Goal: Information Seeking & Learning: Learn about a topic

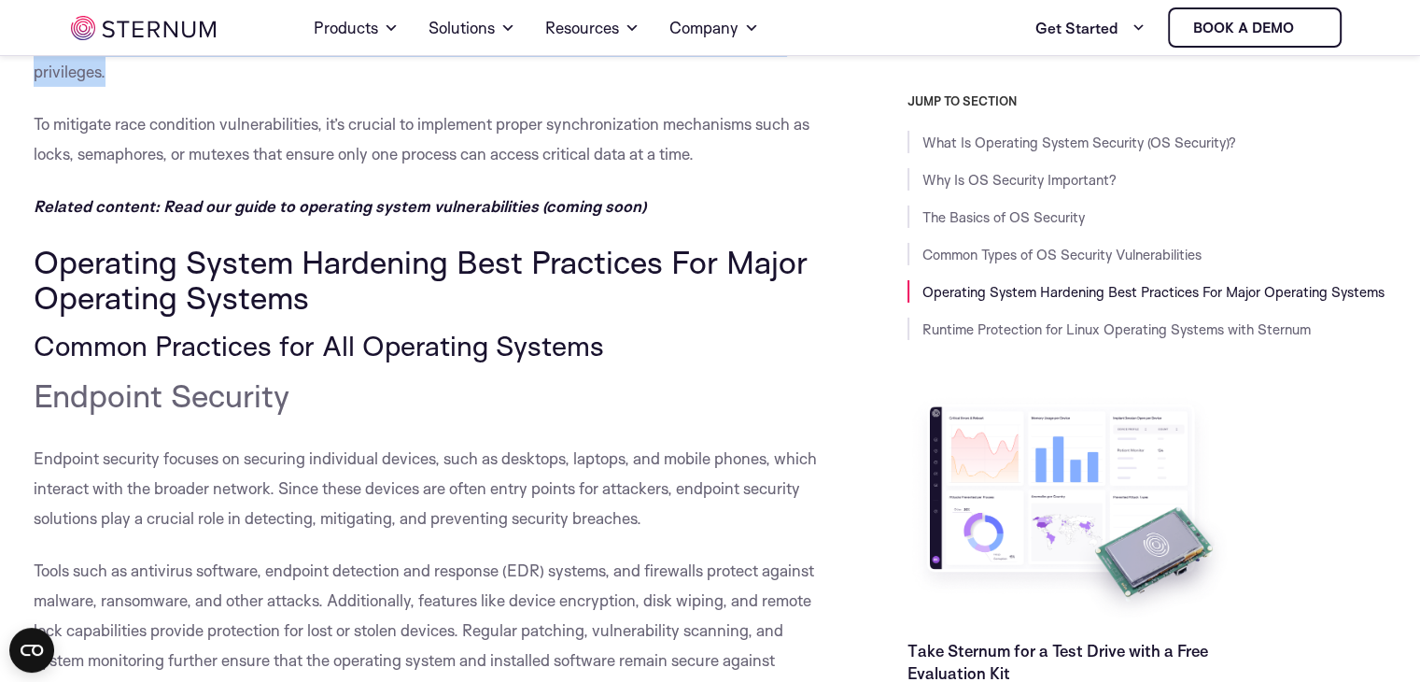
scroll to position [6427, 0]
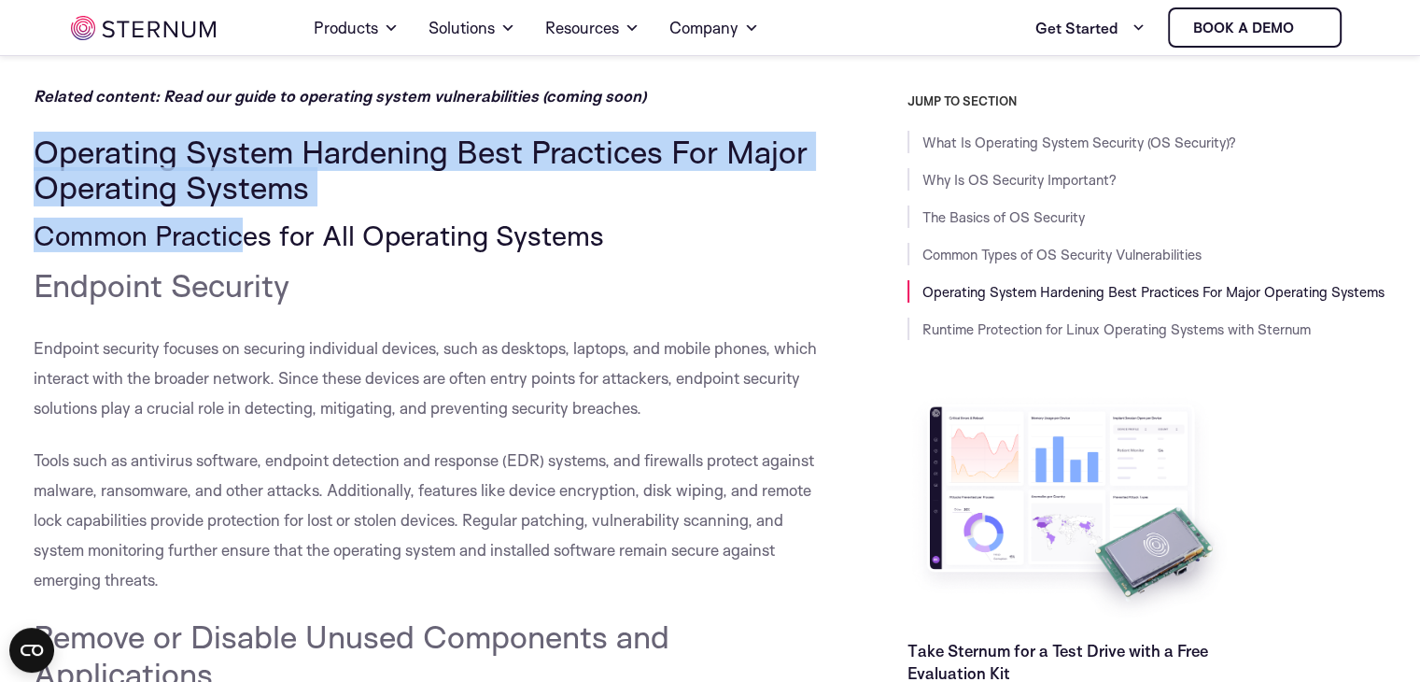
drag, startPoint x: 37, startPoint y: 154, endPoint x: 235, endPoint y: 207, distance: 205.0
click at [246, 178] on span "Operating System Hardening Best Practices For Major Operating Systems" at bounding box center [421, 169] width 774 height 75
click at [127, 179] on span "Operating System Hardening Best Practices For Major Operating Systems" at bounding box center [421, 169] width 774 height 75
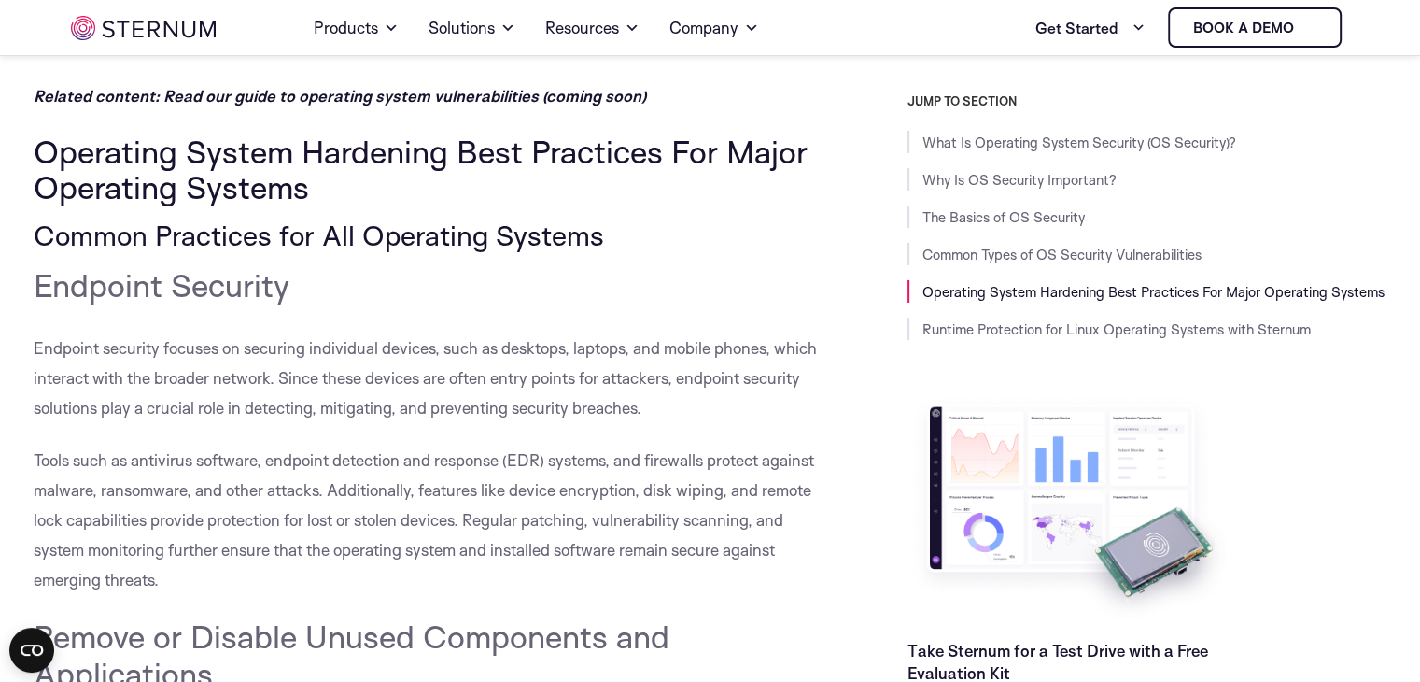
drag, startPoint x: 45, startPoint y: 146, endPoint x: 342, endPoint y: 175, distance: 298.3
click at [342, 175] on h2 "Operating System Hardening Best Practices For Major Operating Systems" at bounding box center [429, 170] width 790 height 72
copy span "Operating System Hardening Best Practices For Major Operating Systems"
click at [119, 248] on span "Common Practices for All Operating Systems" at bounding box center [319, 235] width 570 height 35
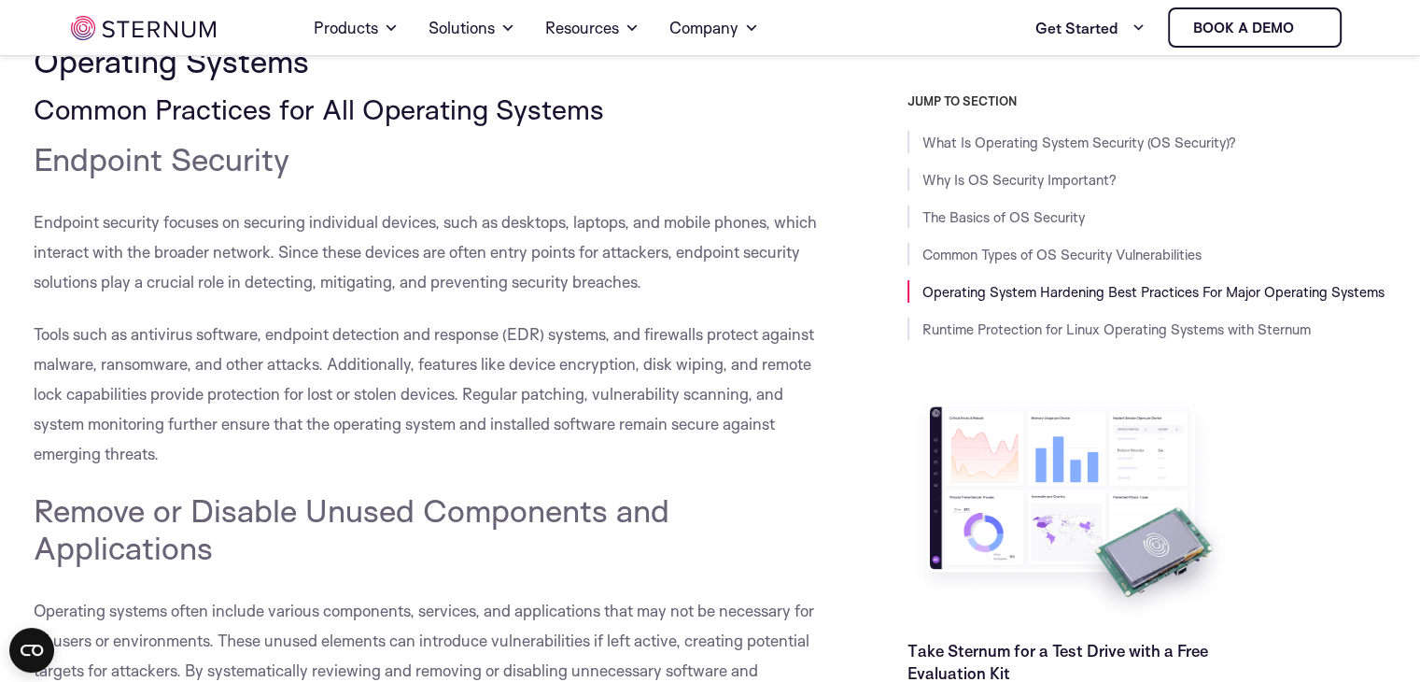
scroll to position [6521, 0]
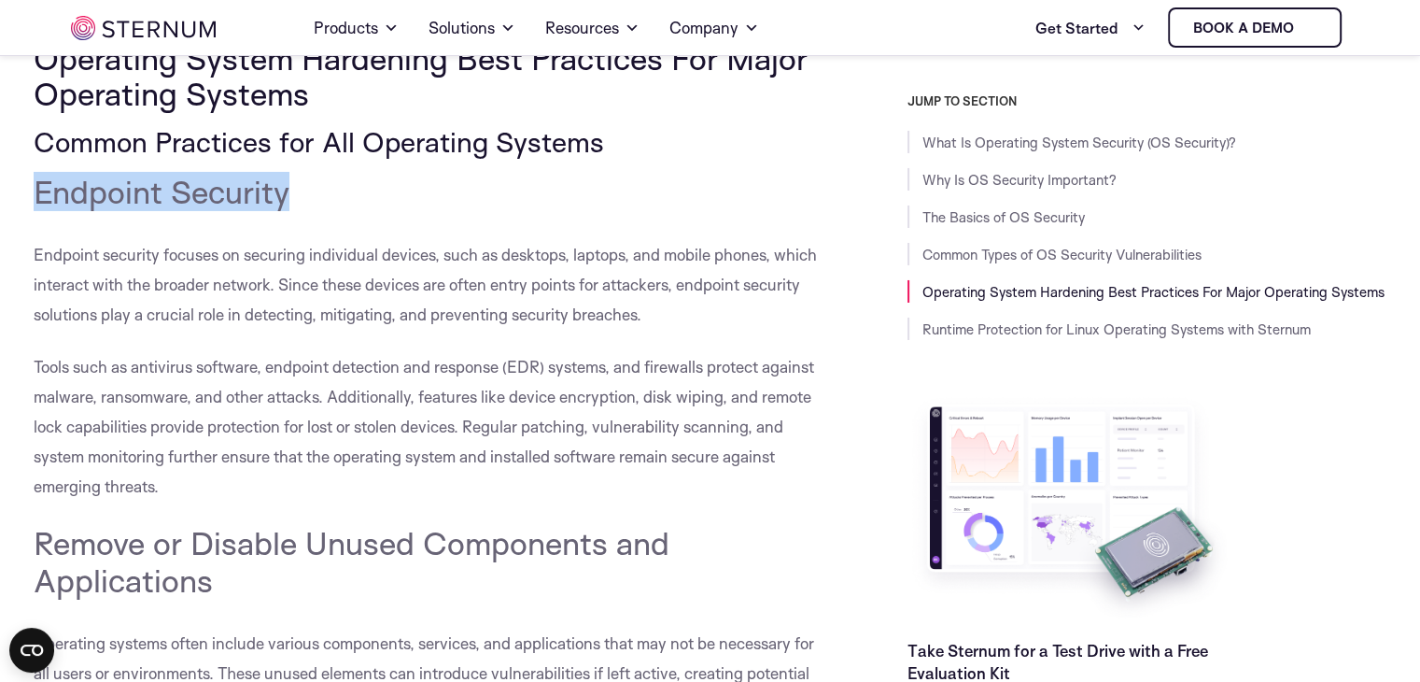
drag, startPoint x: 35, startPoint y: 187, endPoint x: 283, endPoint y: 181, distance: 248.4
click at [283, 181] on span "Endpoint Security" at bounding box center [162, 191] width 256 height 39
copy span "Endpoint Security"
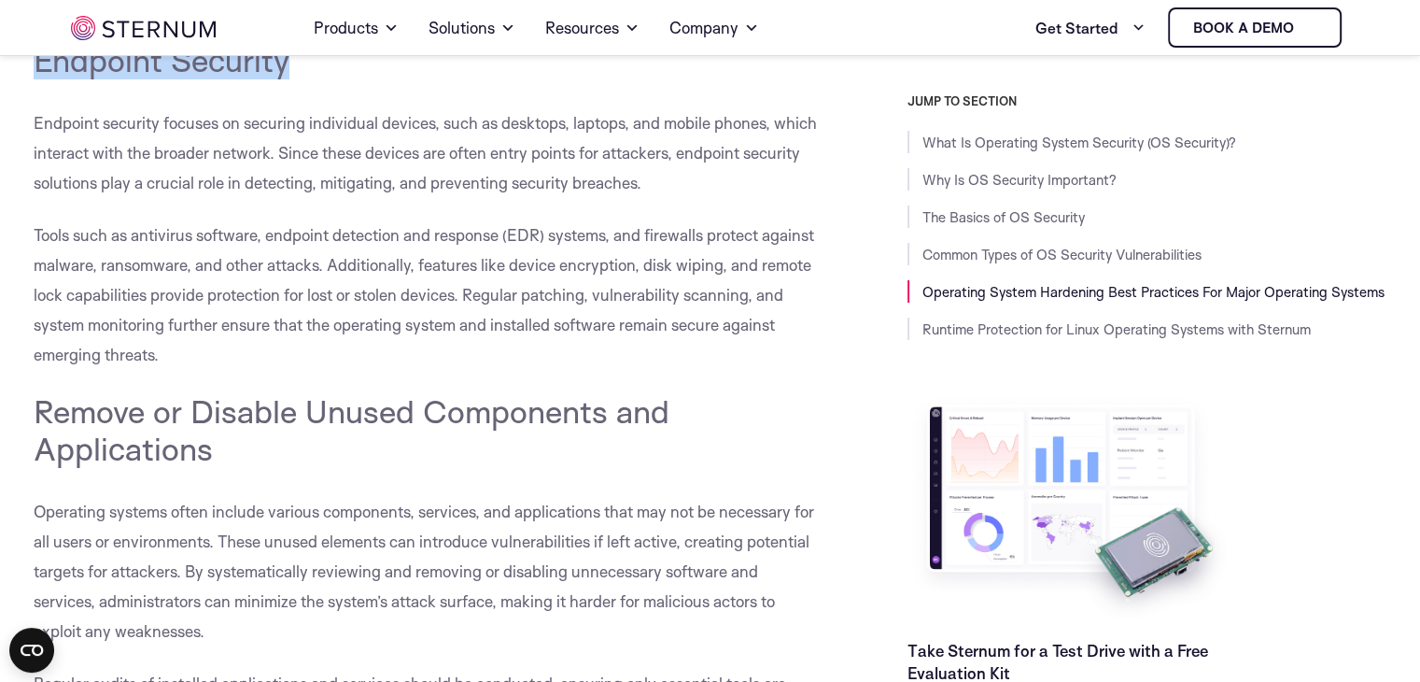
scroll to position [6801, 0]
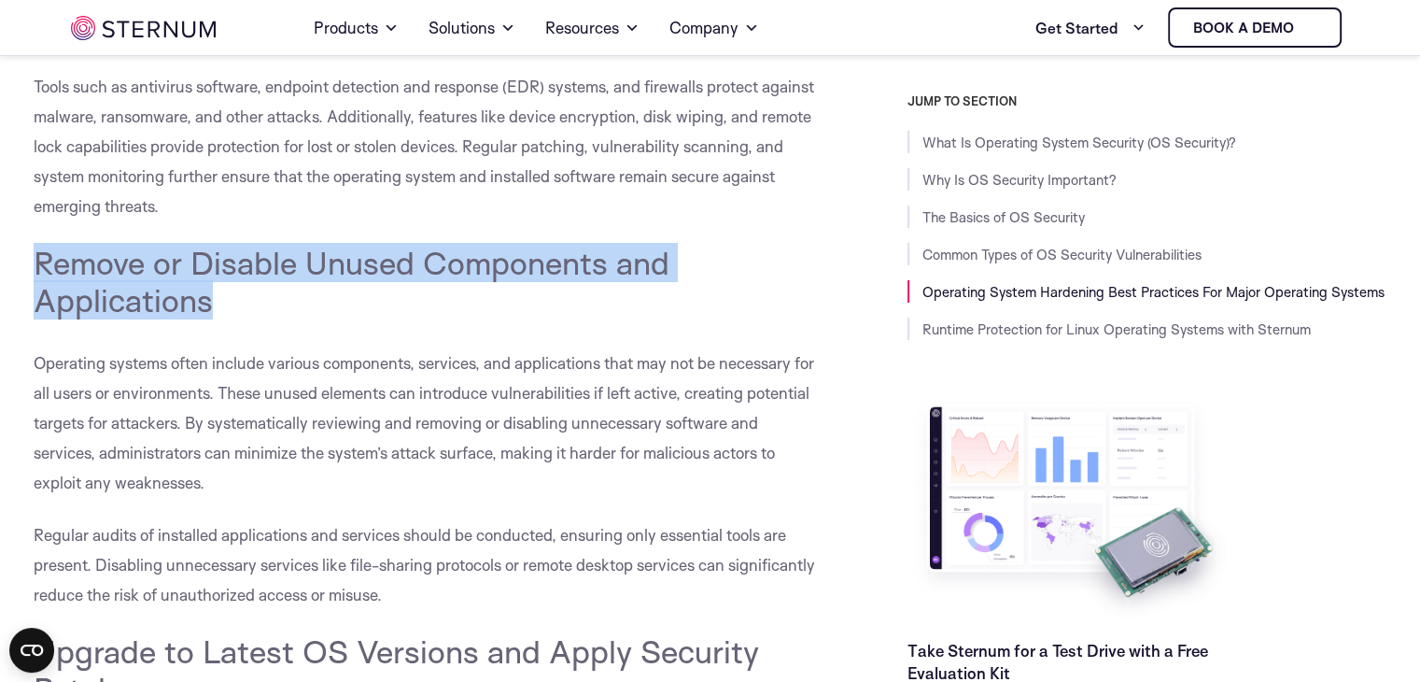
drag, startPoint x: 37, startPoint y: 260, endPoint x: 252, endPoint y: 294, distance: 217.5
click at [252, 294] on h4 "Remove or Disable Unused Components and Applications" at bounding box center [429, 281] width 790 height 75
copy span "Remove or Disable Unused Components and Applications"
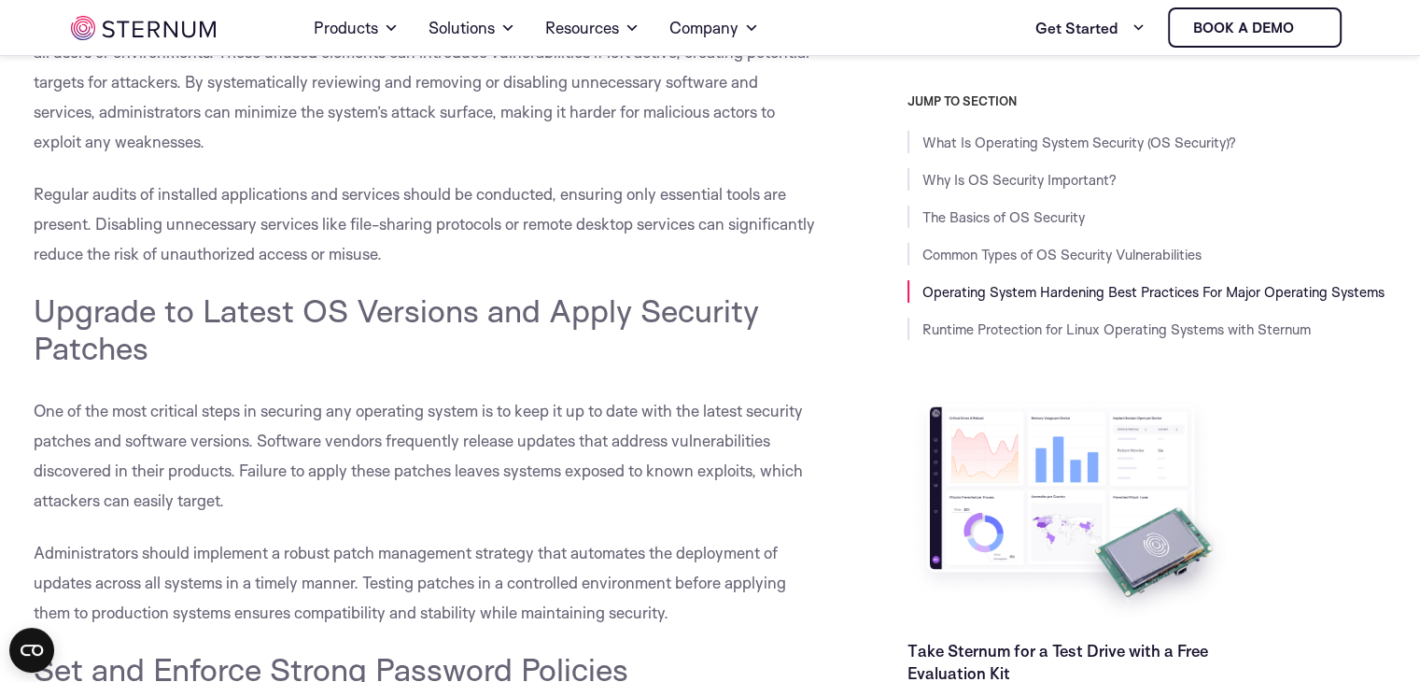
scroll to position [7268, 0]
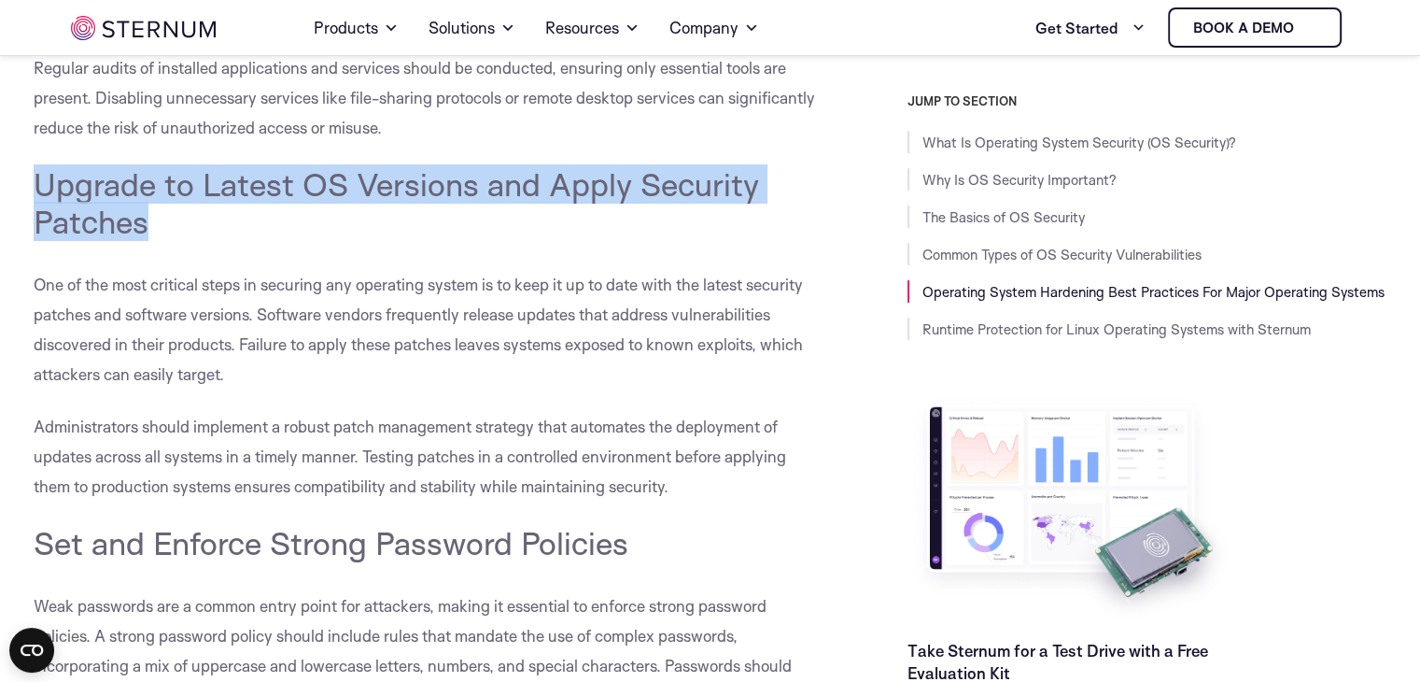
drag, startPoint x: 32, startPoint y: 165, endPoint x: 169, endPoint y: 212, distance: 145.0
copy span "Upgrade to Latest OS Versions and Apply Security Patches"
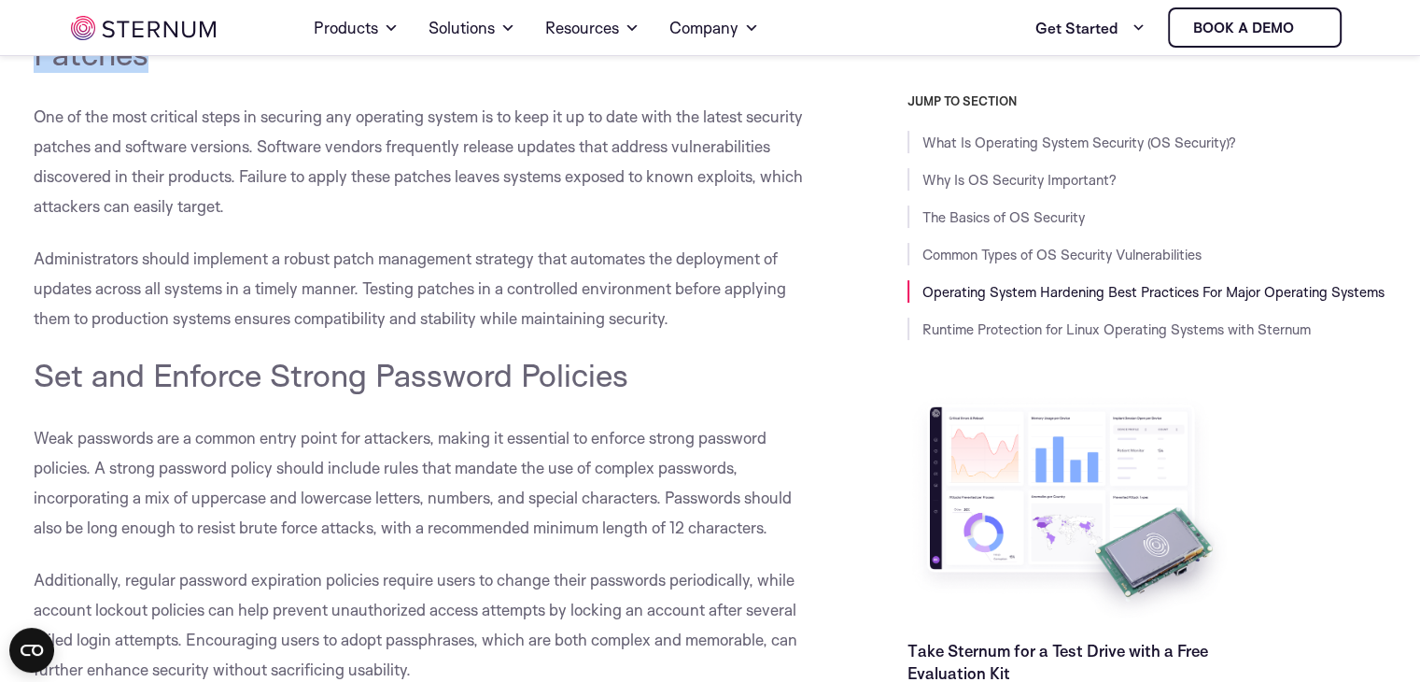
scroll to position [7548, 0]
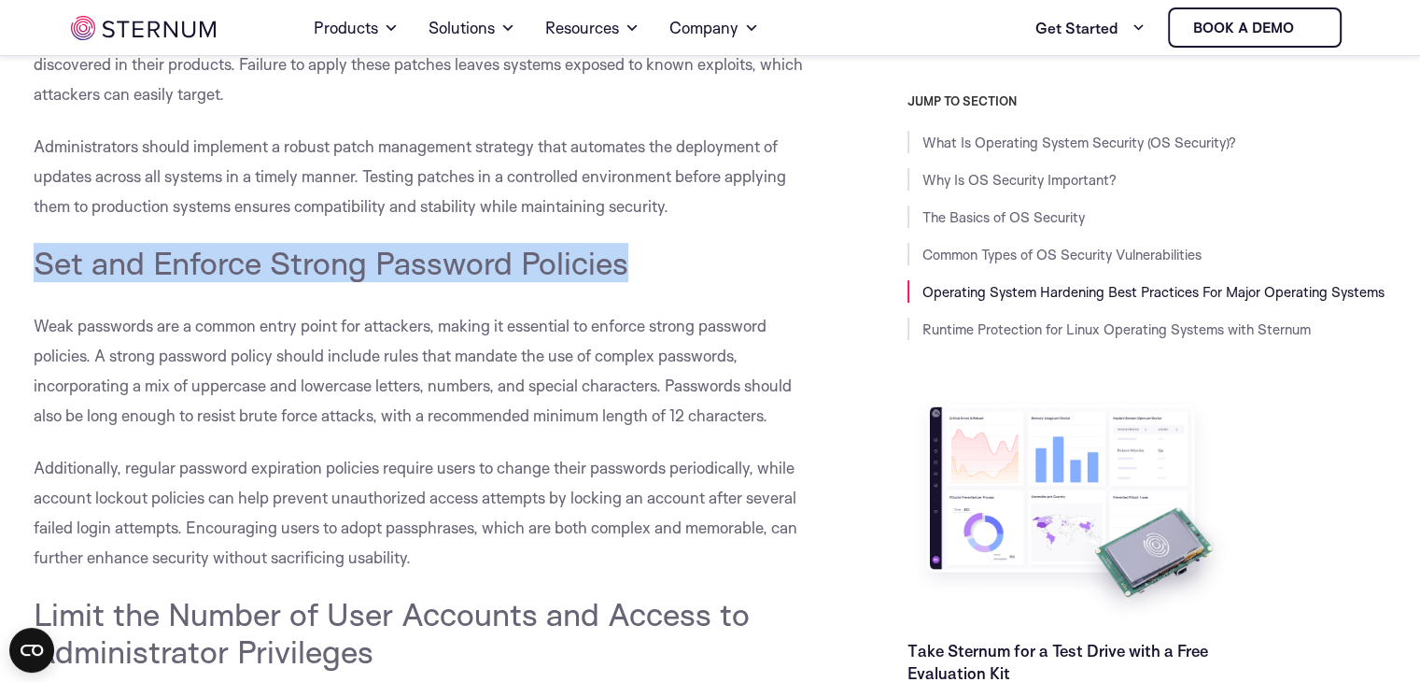
drag, startPoint x: 42, startPoint y: 261, endPoint x: 635, endPoint y: 255, distance: 592.9
click at [635, 255] on h4 "Set and Enforce Strong Password Policies" at bounding box center [429, 262] width 790 height 37
copy span "Set and Enforce Strong Password Policies"
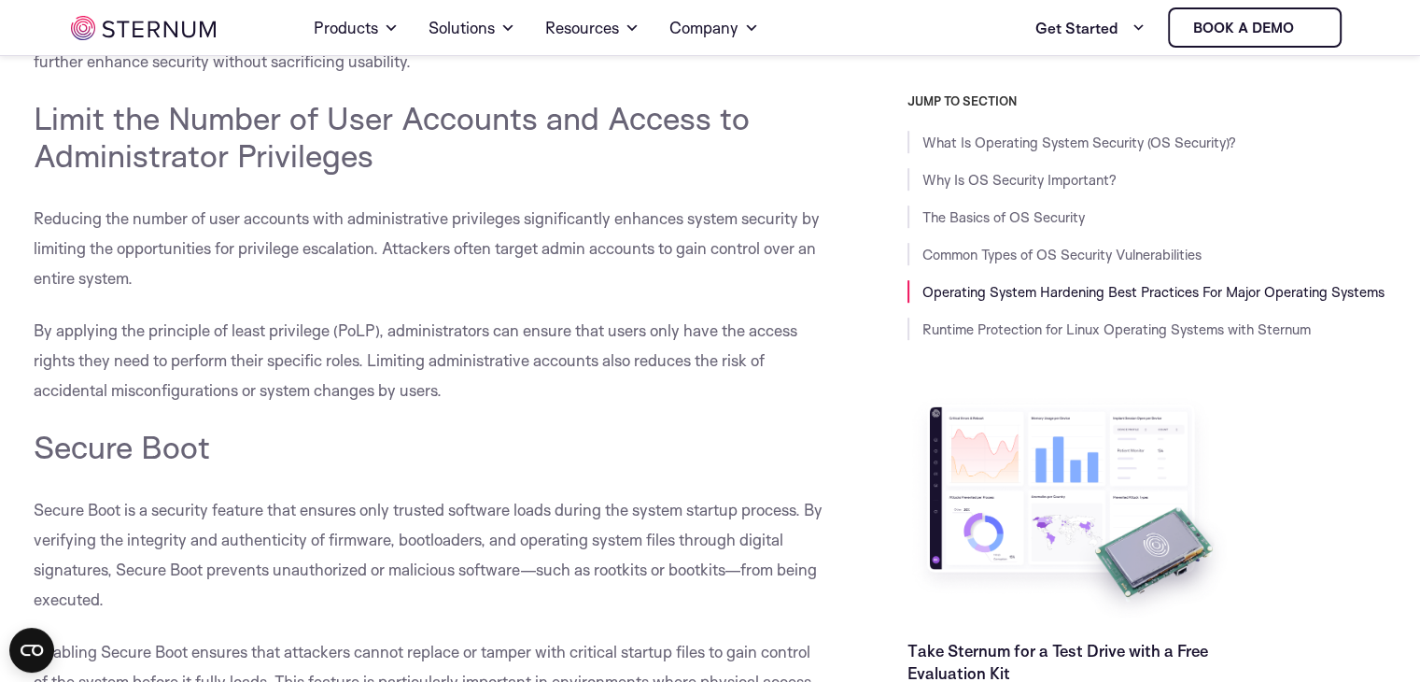
scroll to position [8015, 0]
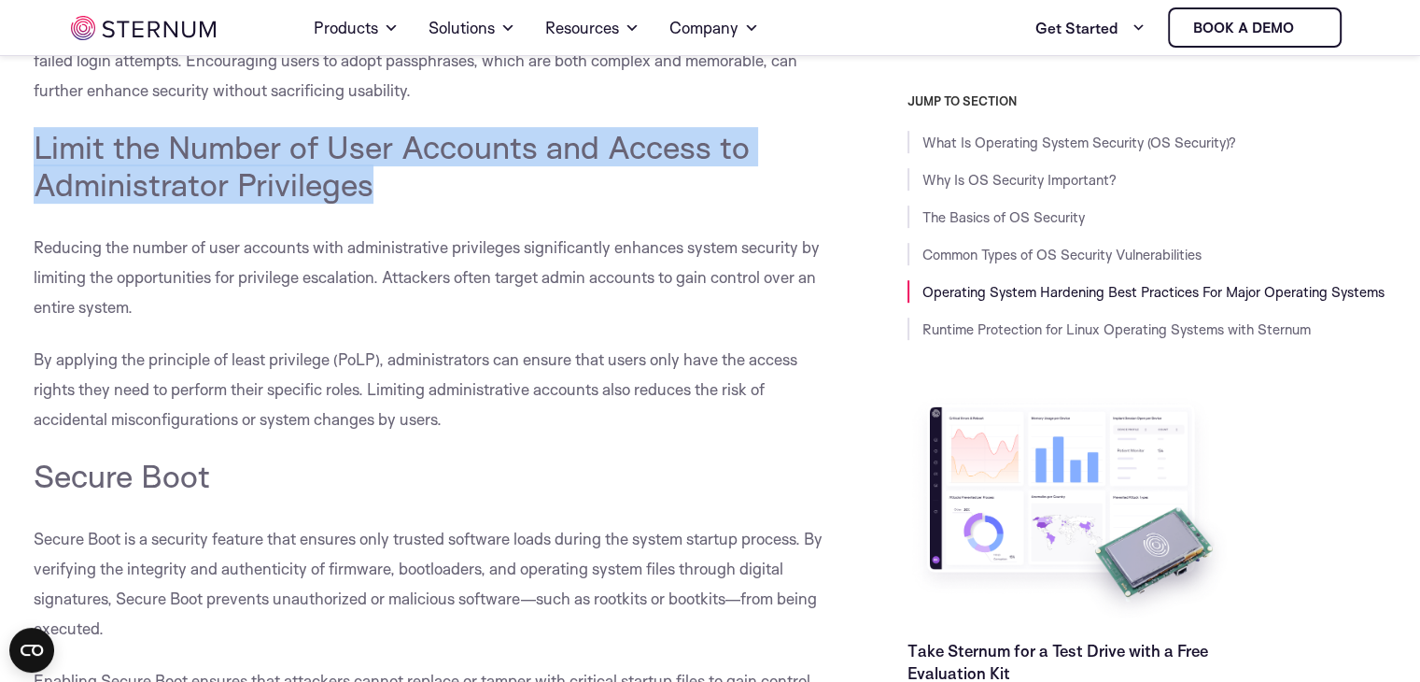
drag, startPoint x: 36, startPoint y: 148, endPoint x: 397, endPoint y: 176, distance: 361.5
click at [397, 176] on h4 "Limit the Number of User Accounts and Access to Administrator Privileges" at bounding box center [429, 165] width 790 height 75
copy span "Limit the Number of User Accounts and Access to Administrator Privileges"
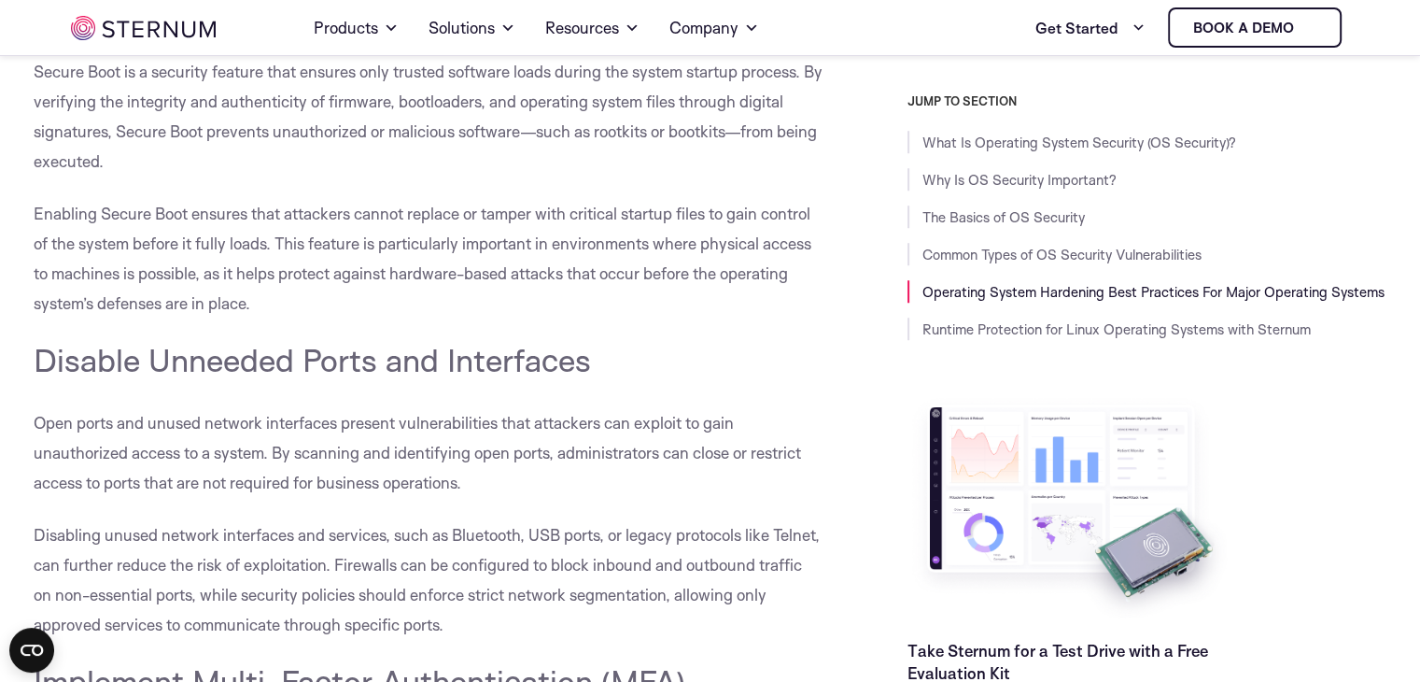
scroll to position [8575, 0]
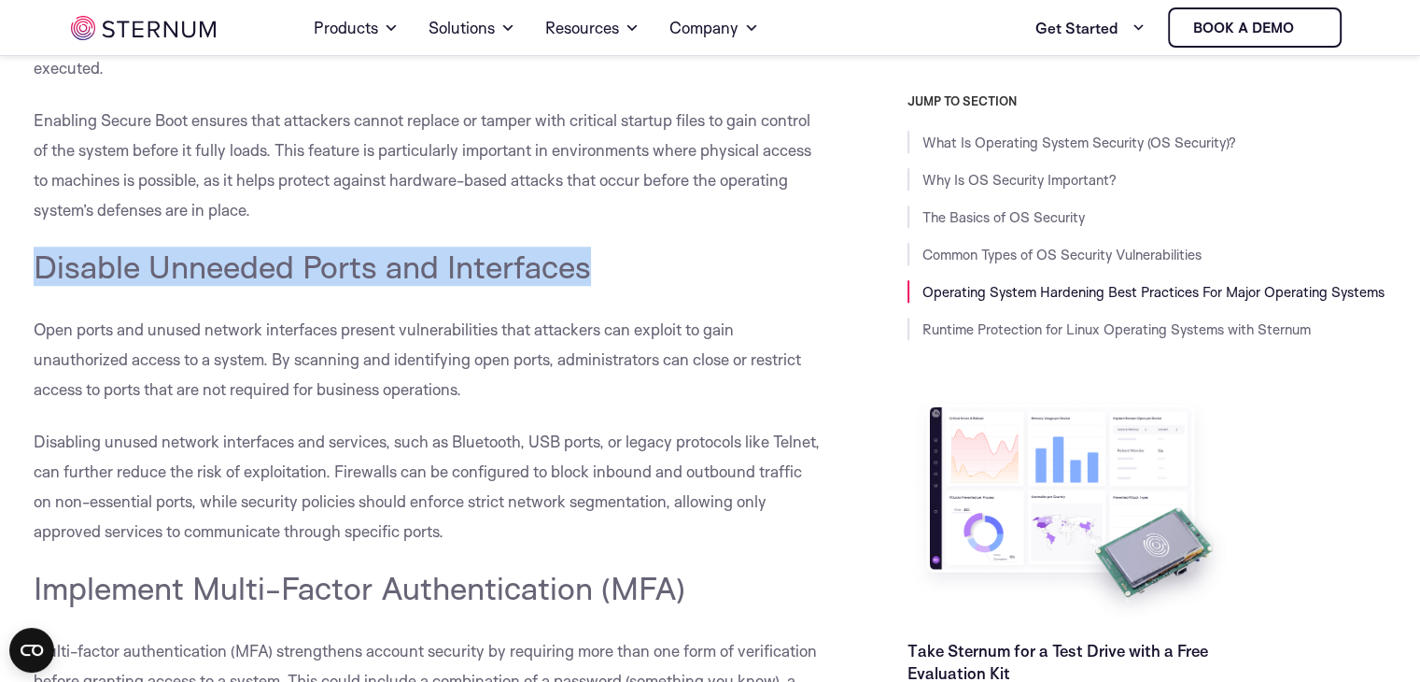
drag, startPoint x: 32, startPoint y: 260, endPoint x: 635, endPoint y: 257, distance: 603.2
copy span "Disable Unneeded Ports and Interfaces"
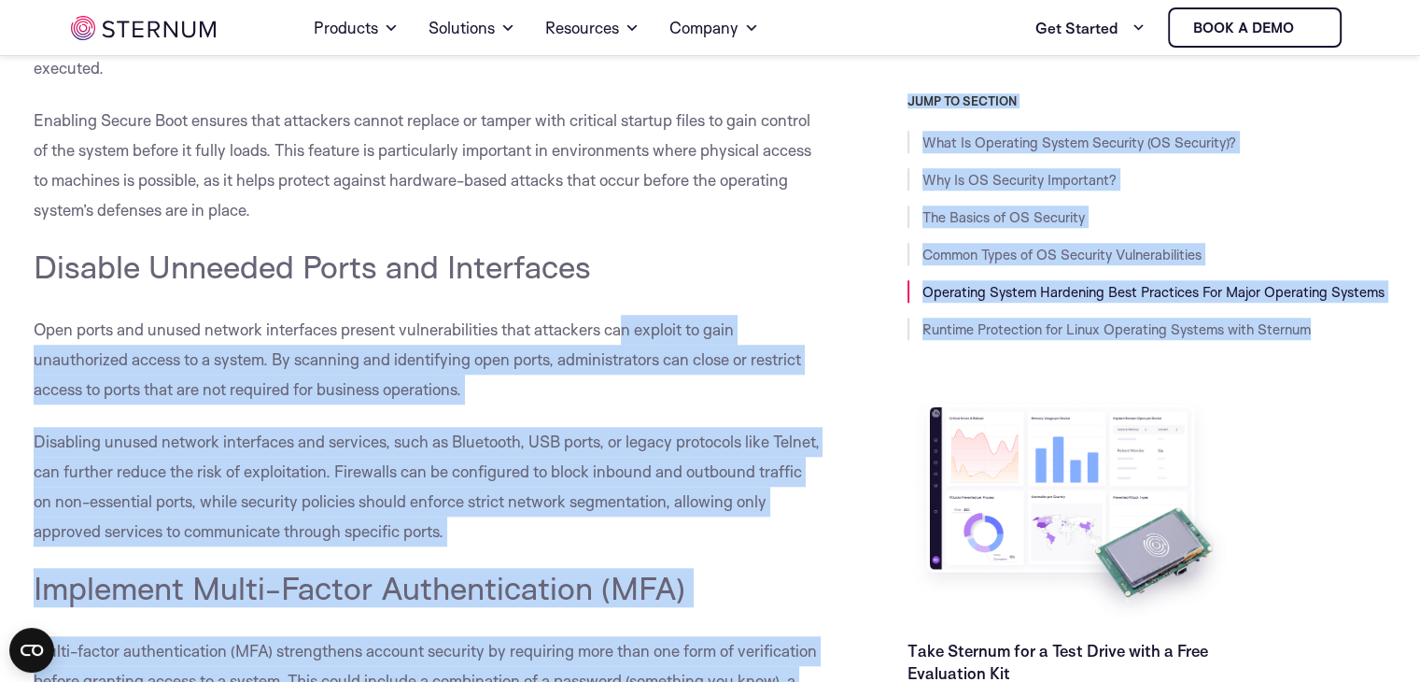
drag, startPoint x: 634, startPoint y: 328, endPoint x: 873, endPoint y: 663, distance: 411.7
click at [873, 648] on div "What Is Operating System Security (OS Security)? Operating system security, or …" at bounding box center [711, 676] width 1354 height 17473
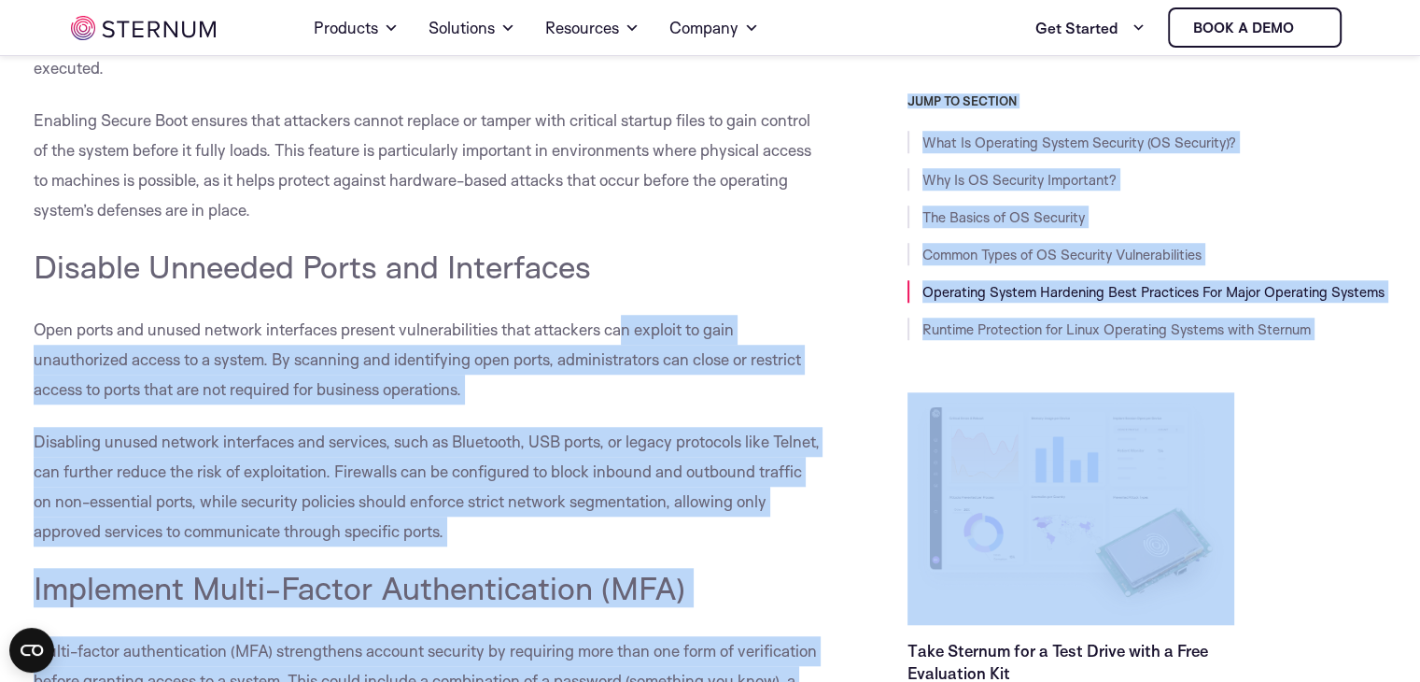
click at [789, 300] on div "What Is Operating System Security (OS Security)? Operating system security, or …" at bounding box center [429, 676] width 790 height 17473
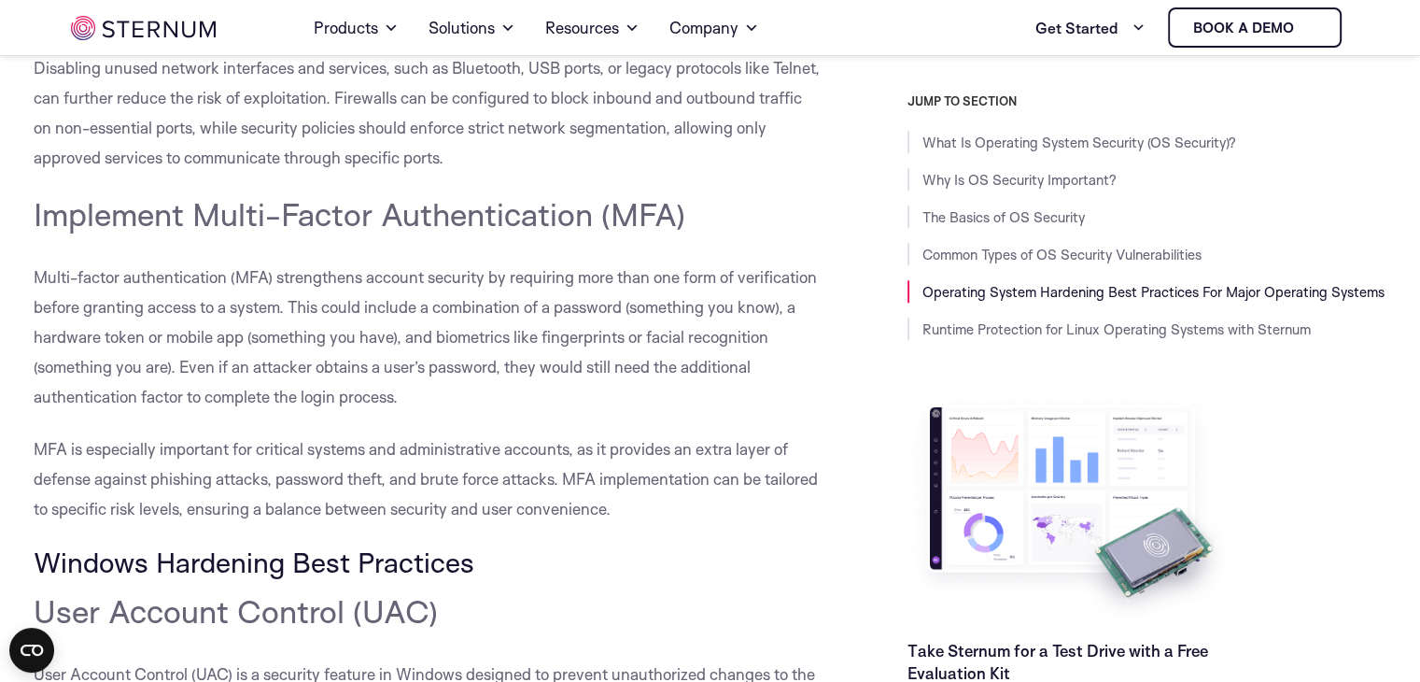
scroll to position [8761, 0]
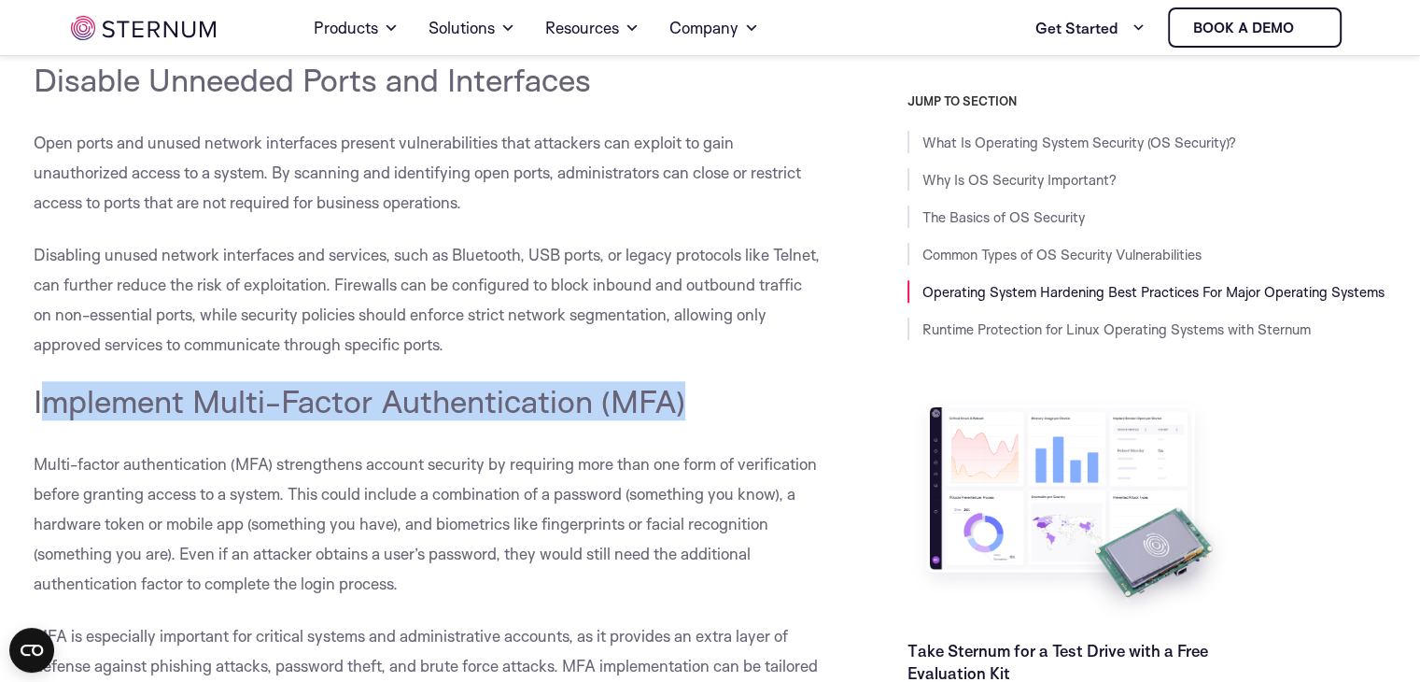
drag, startPoint x: 40, startPoint y: 397, endPoint x: 666, endPoint y: 423, distance: 626.1
click at [747, 414] on h4 "Implement Multi-Factor Authentication (MFA)" at bounding box center [429, 400] width 790 height 37
drag, startPoint x: 34, startPoint y: 390, endPoint x: 721, endPoint y: 407, distance: 687.4
click at [721, 407] on h4 "Implement Multi-Factor Authentication (MFA)" at bounding box center [429, 400] width 790 height 37
copy span "Implement Multi-Factor Authentication (MFA)"
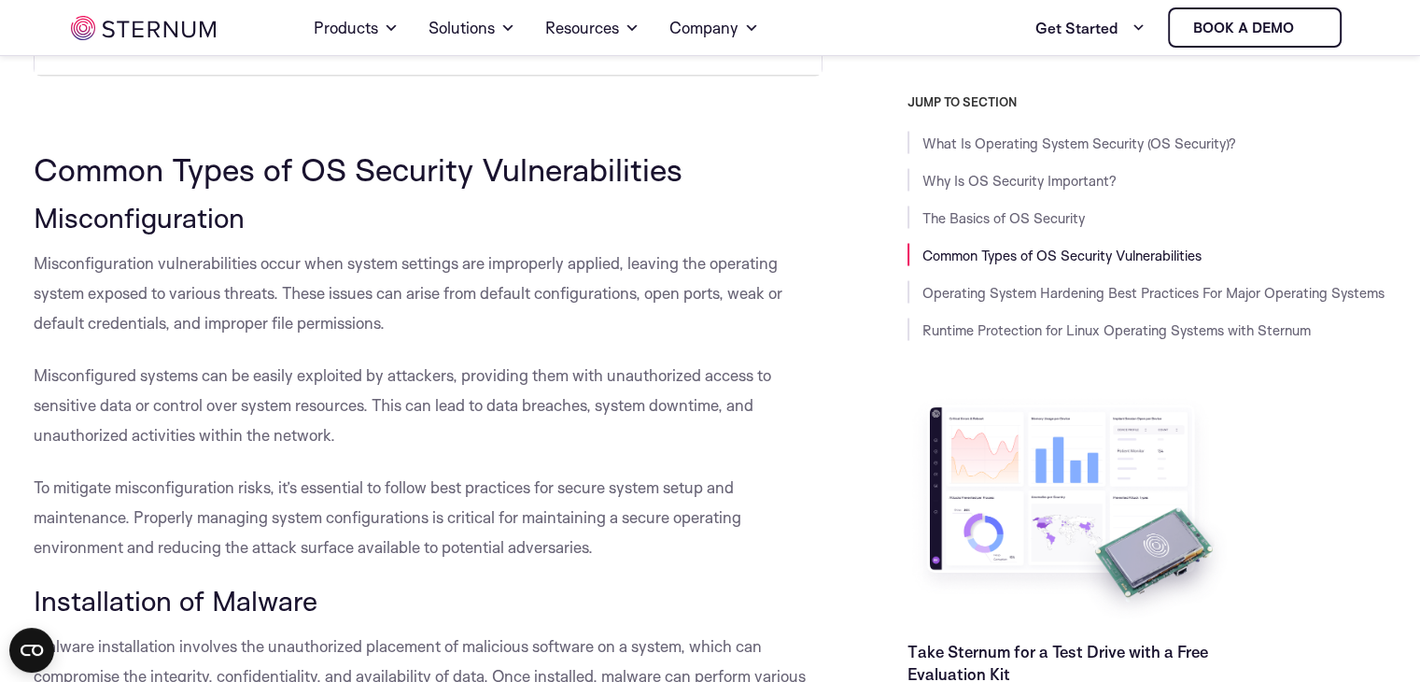
scroll to position [3626, 0]
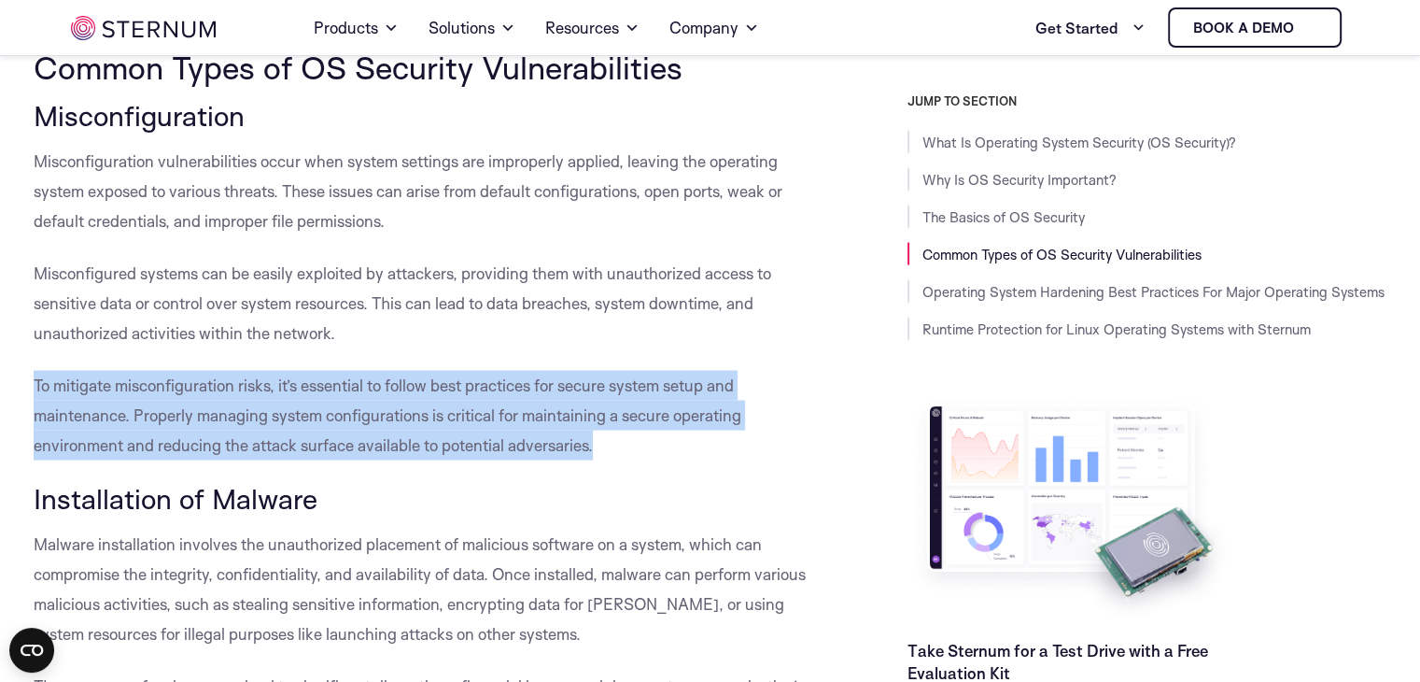
drag, startPoint x: 35, startPoint y: 379, endPoint x: 607, endPoint y: 434, distance: 574.0
click at [607, 434] on p "To mitigate misconfiguration risks, it’s essential to follow best practices for…" at bounding box center [429, 416] width 790 height 90
copy span "To mitigate misconfiguration risks, it’s essential to follow best practices for…"
drag, startPoint x: 84, startPoint y: 401, endPoint x: 75, endPoint y: 393, distance: 12.0
copy span "To mitigate misconfiguration risks, it’s essential to follow best practices for…"
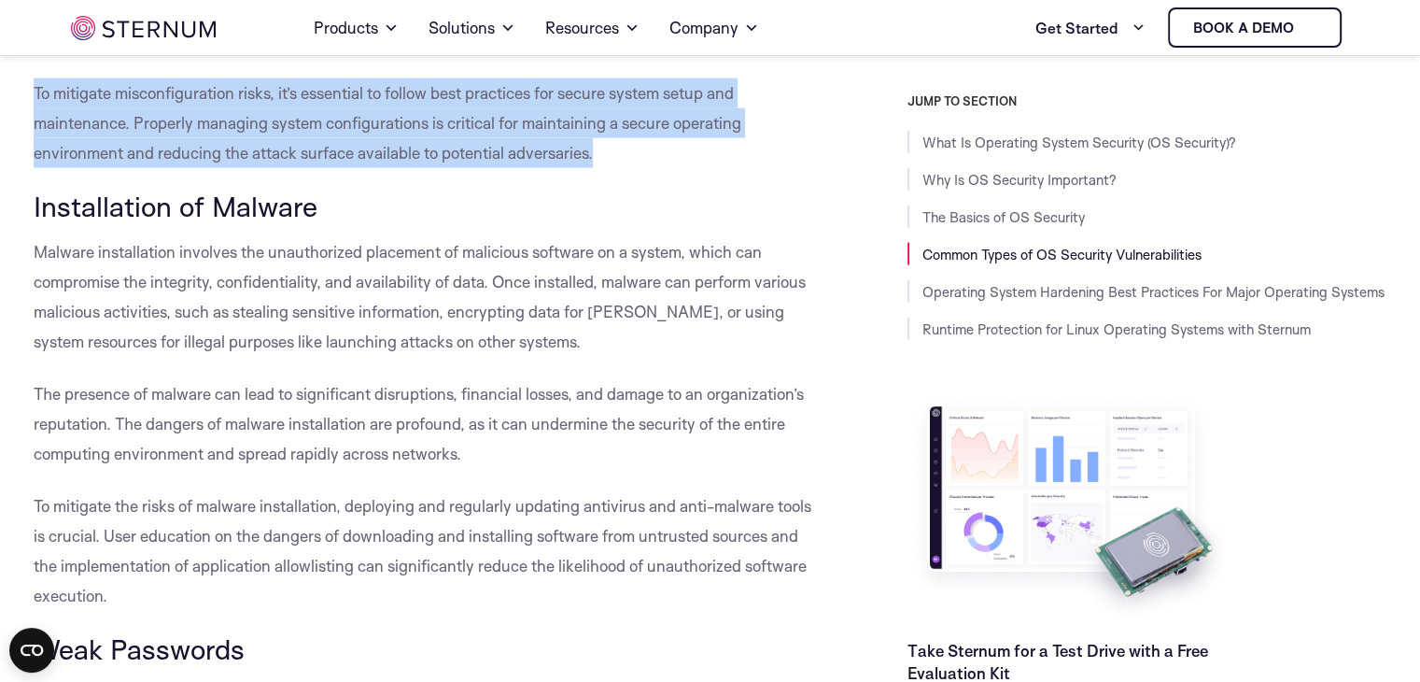
scroll to position [4000, 0]
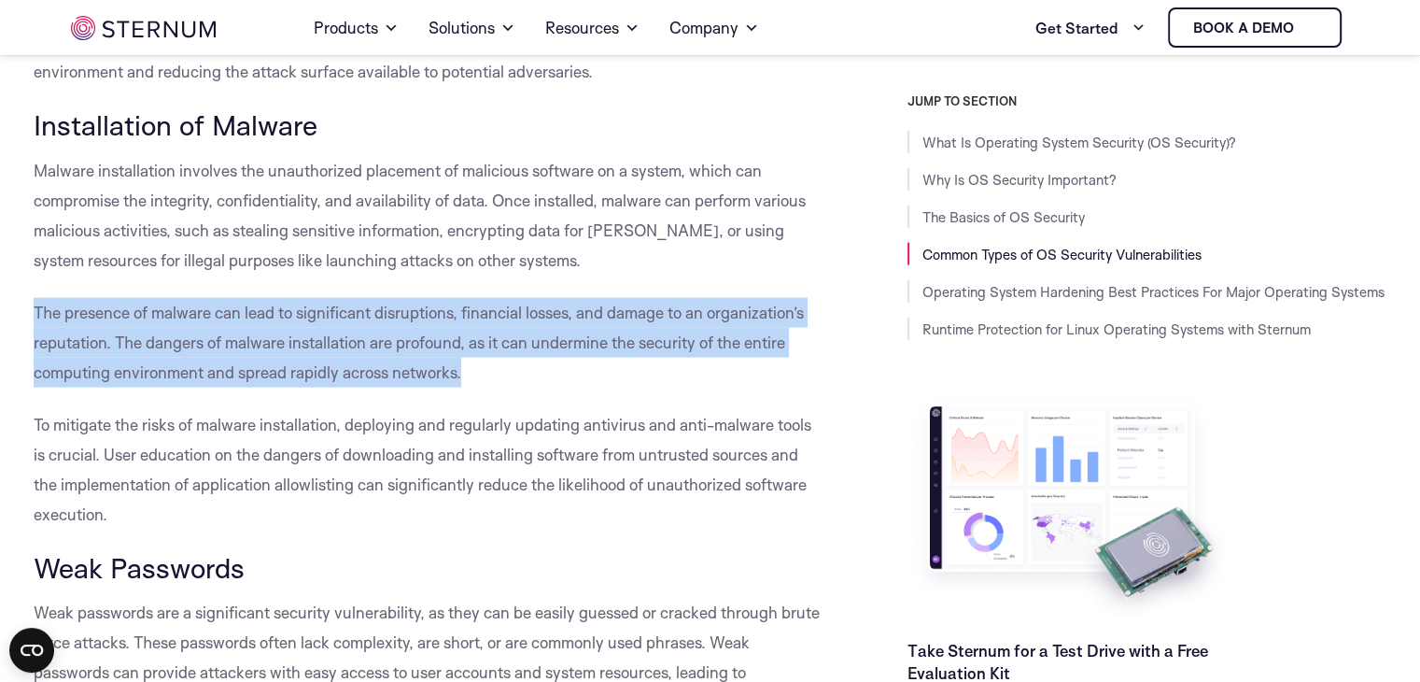
drag, startPoint x: 35, startPoint y: 307, endPoint x: 477, endPoint y: 374, distance: 446.7
click at [477, 374] on p "The presence of malware can lead to significant disruptions, financial losses, …" at bounding box center [429, 343] width 790 height 90
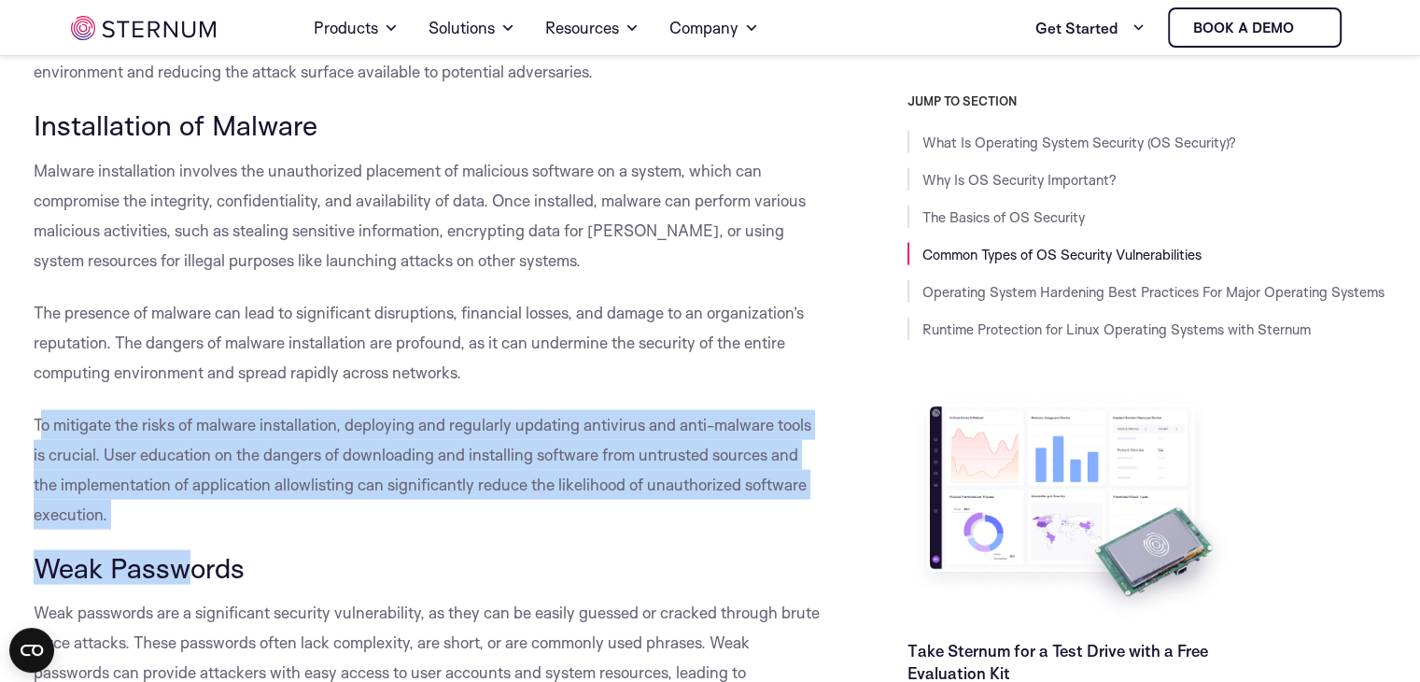
drag, startPoint x: 37, startPoint y: 421, endPoint x: 130, endPoint y: 468, distance: 103.6
click at [183, 520] on p "To mitigate the risks of malware installation, deploying and regularly updating…" at bounding box center [429, 470] width 790 height 120
click at [127, 464] on p "To mitigate the risks of malware installation, deploying and regularly updating…" at bounding box center [429, 470] width 790 height 120
drag, startPoint x: 36, startPoint y: 420, endPoint x: 134, endPoint y: 506, distance: 129.6
click at [134, 506] on p "To mitigate the risks of malware installation, deploying and regularly updating…" at bounding box center [429, 470] width 790 height 120
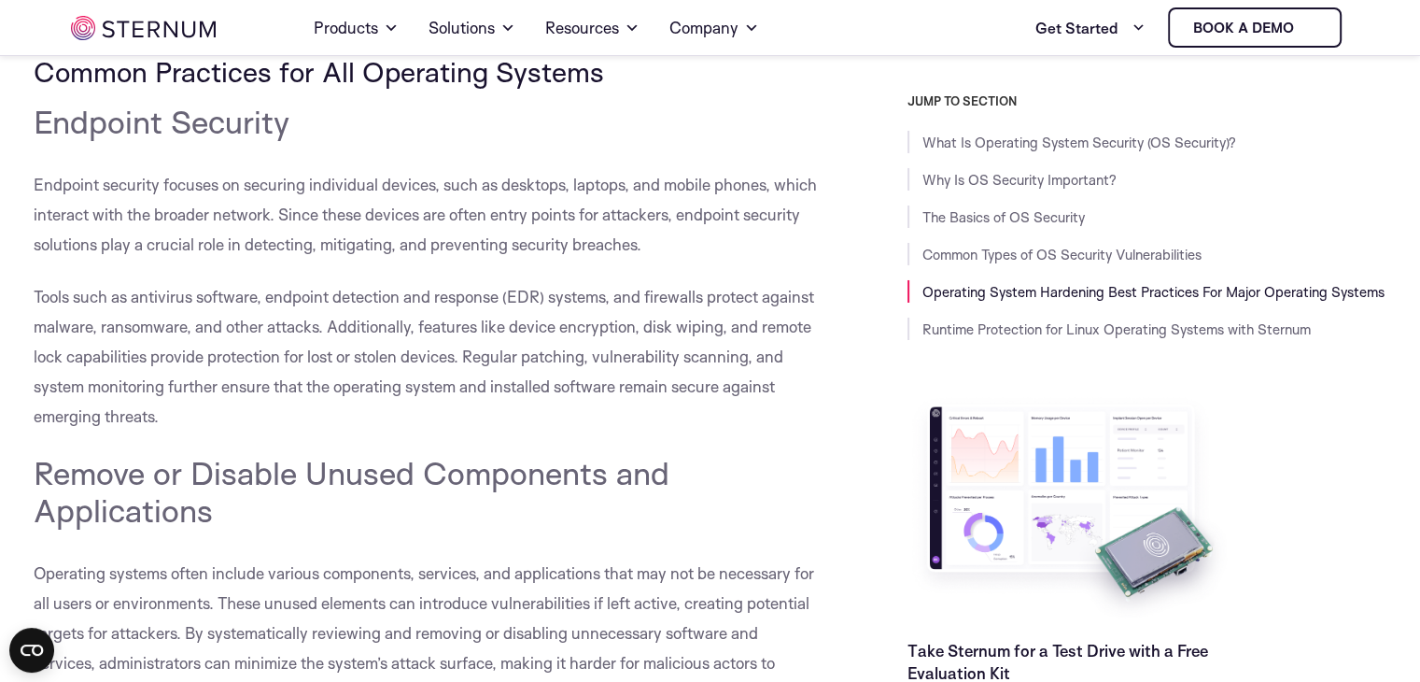
scroll to position [6521, 0]
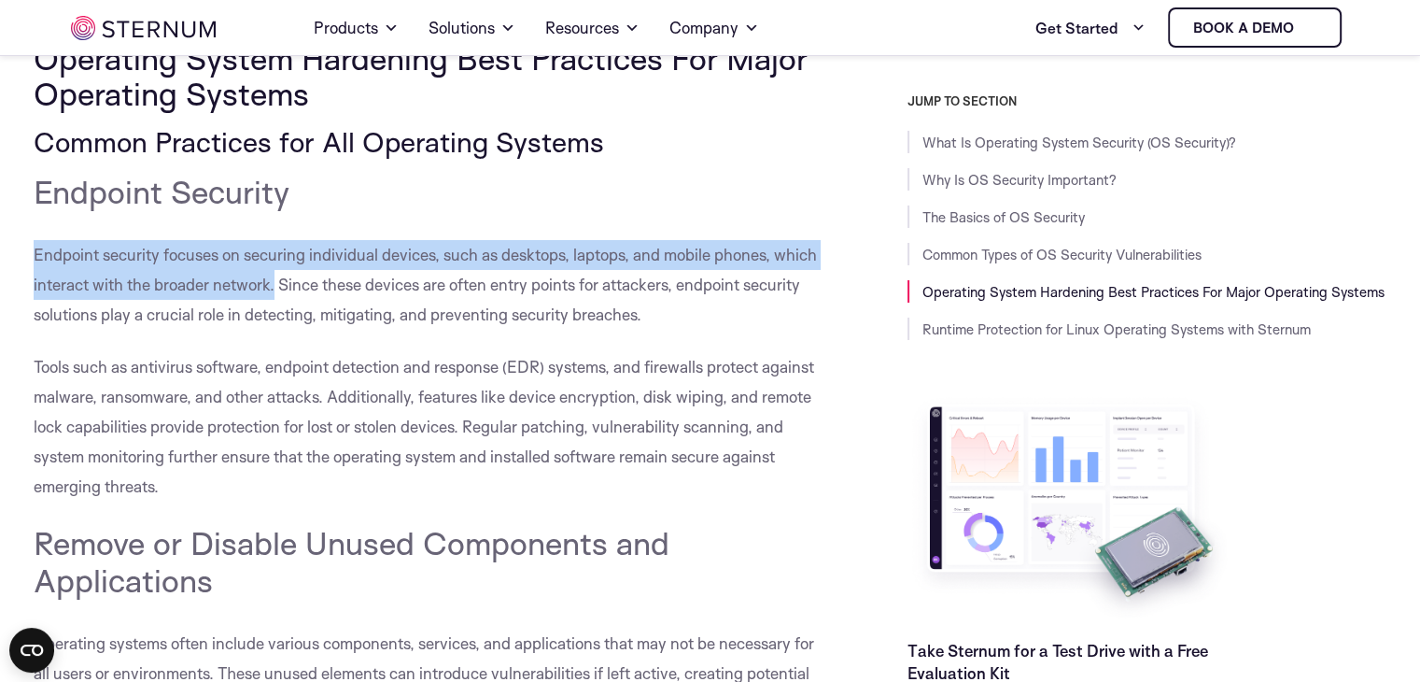
drag, startPoint x: 34, startPoint y: 248, endPoint x: 274, endPoint y: 293, distance: 244.1
click at [274, 293] on p "Endpoint security focuses on securing individual devices, such as desktops, lap…" at bounding box center [429, 285] width 790 height 90
drag, startPoint x: 200, startPoint y: 274, endPoint x: 150, endPoint y: 282, distance: 50.2
click at [150, 282] on span "Endpoint security focuses on securing individual devices, such as desktops, lap…" at bounding box center [425, 284] width 783 height 79
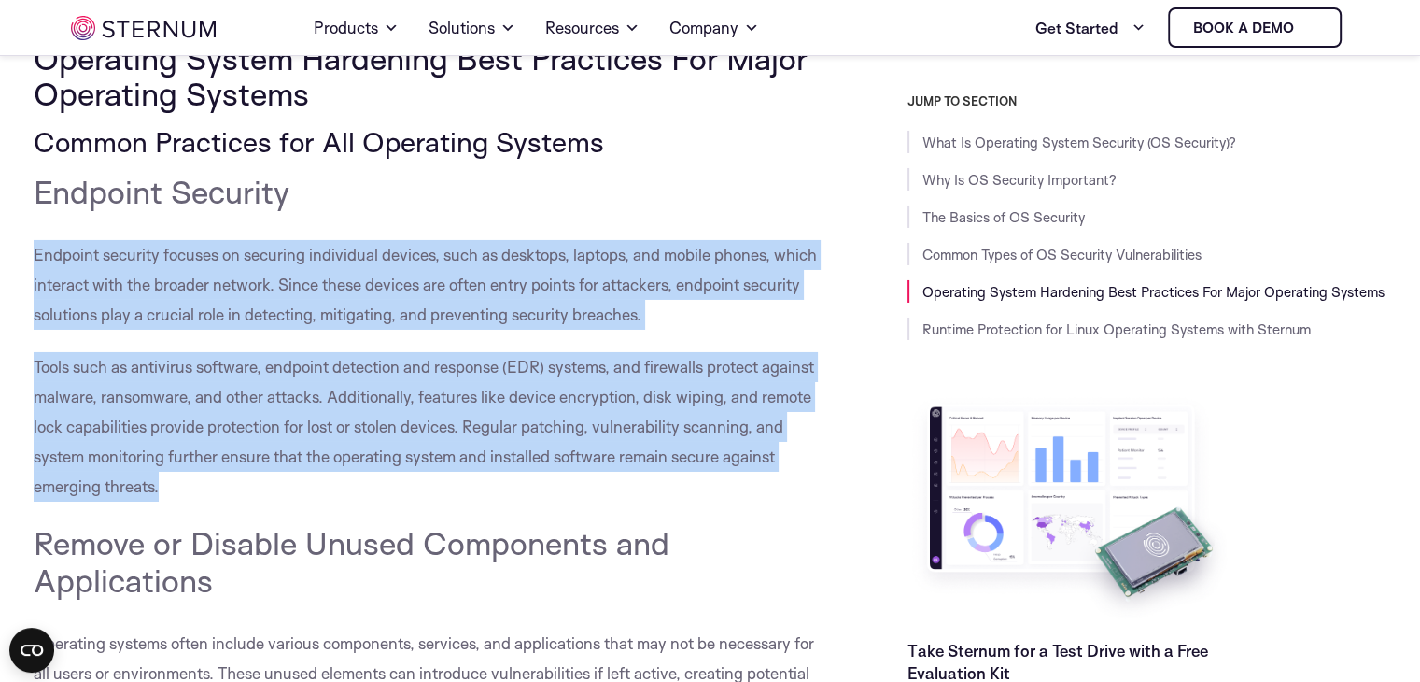
drag, startPoint x: 36, startPoint y: 251, endPoint x: 188, endPoint y: 494, distance: 286.0
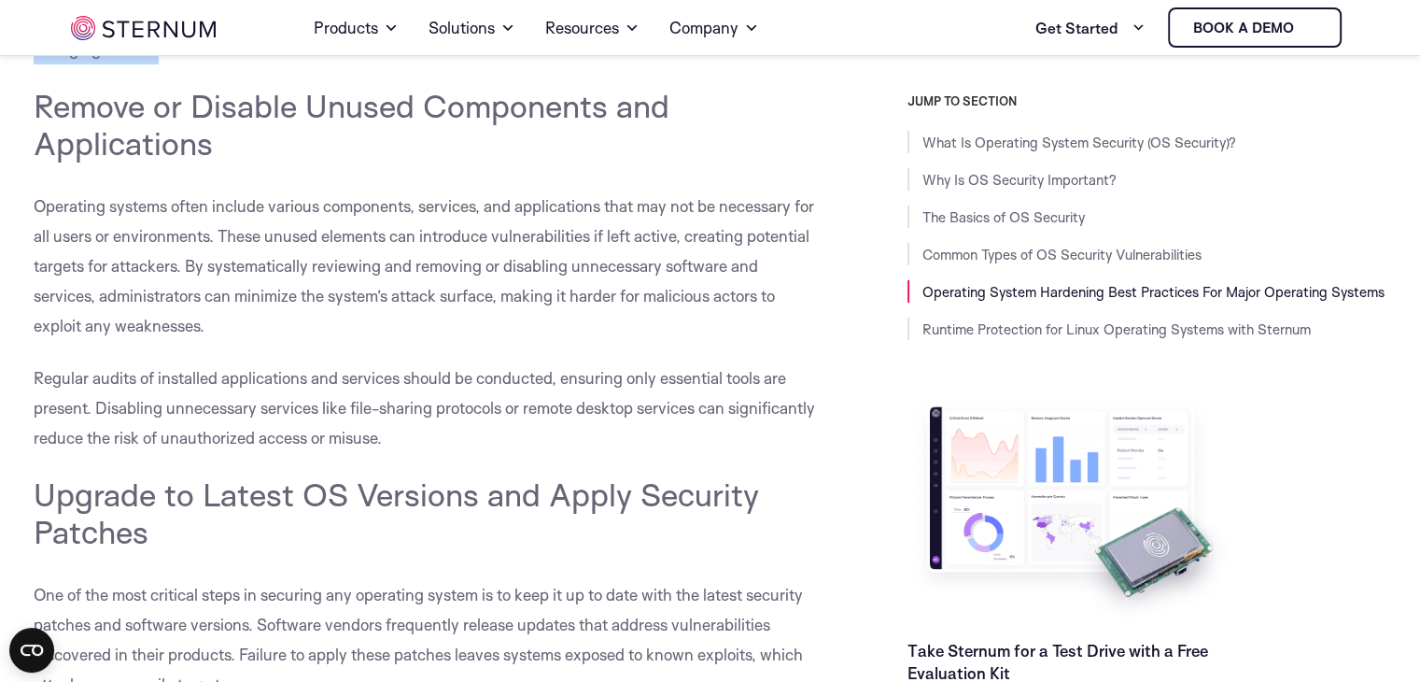
scroll to position [6988, 0]
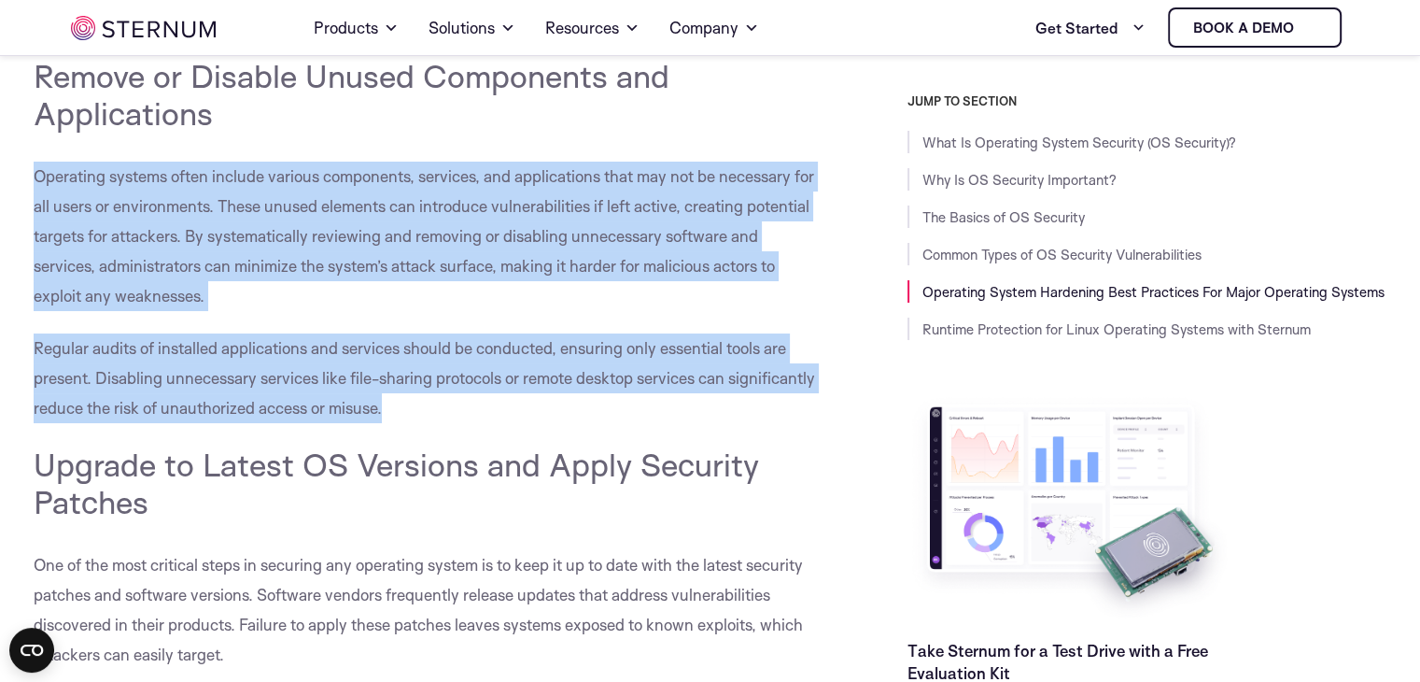
drag, startPoint x: 31, startPoint y: 172, endPoint x: 409, endPoint y: 406, distance: 444.9
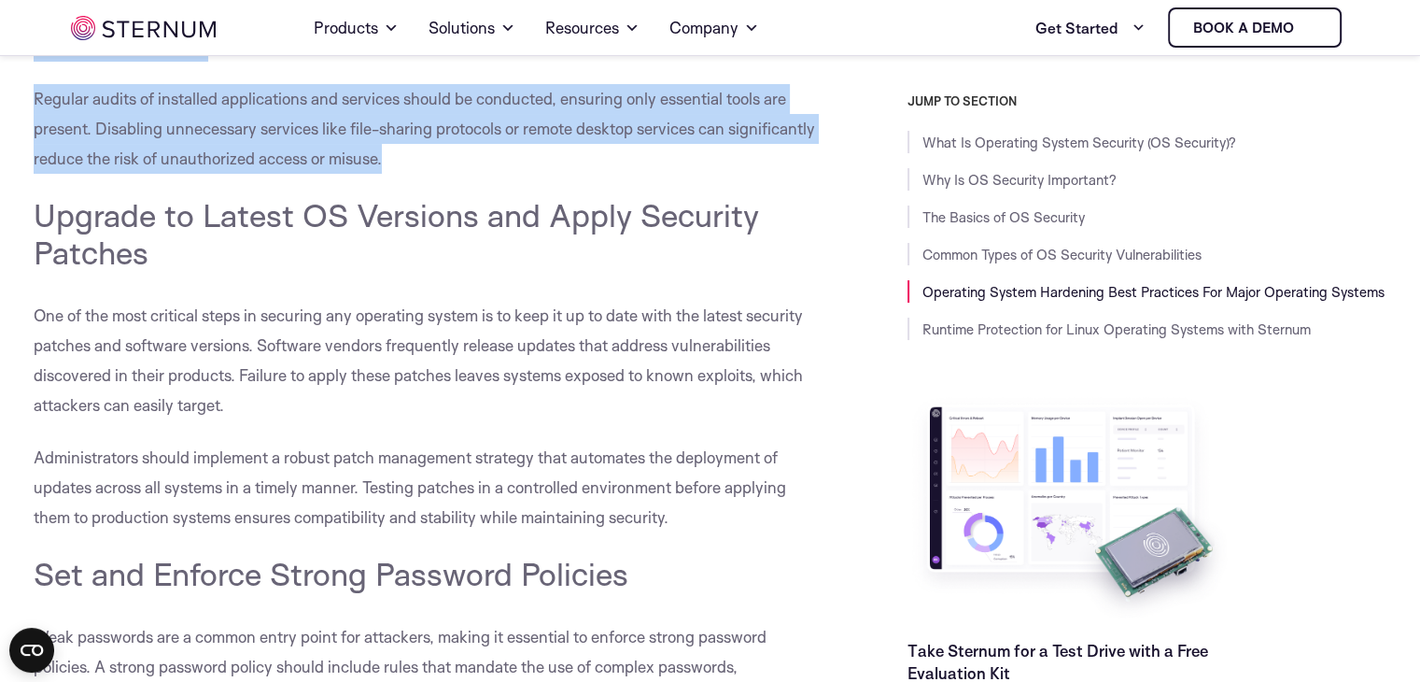
scroll to position [7268, 0]
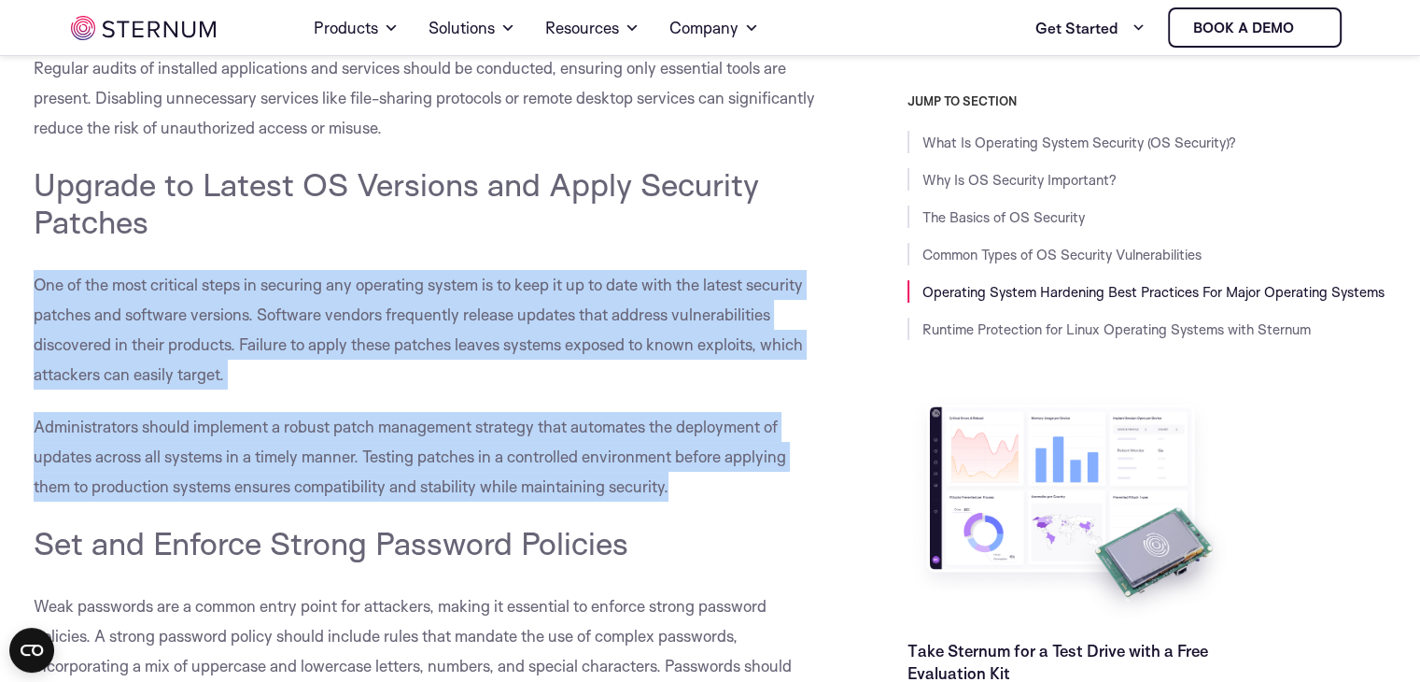
drag, startPoint x: 35, startPoint y: 283, endPoint x: 757, endPoint y: 482, distance: 748.6
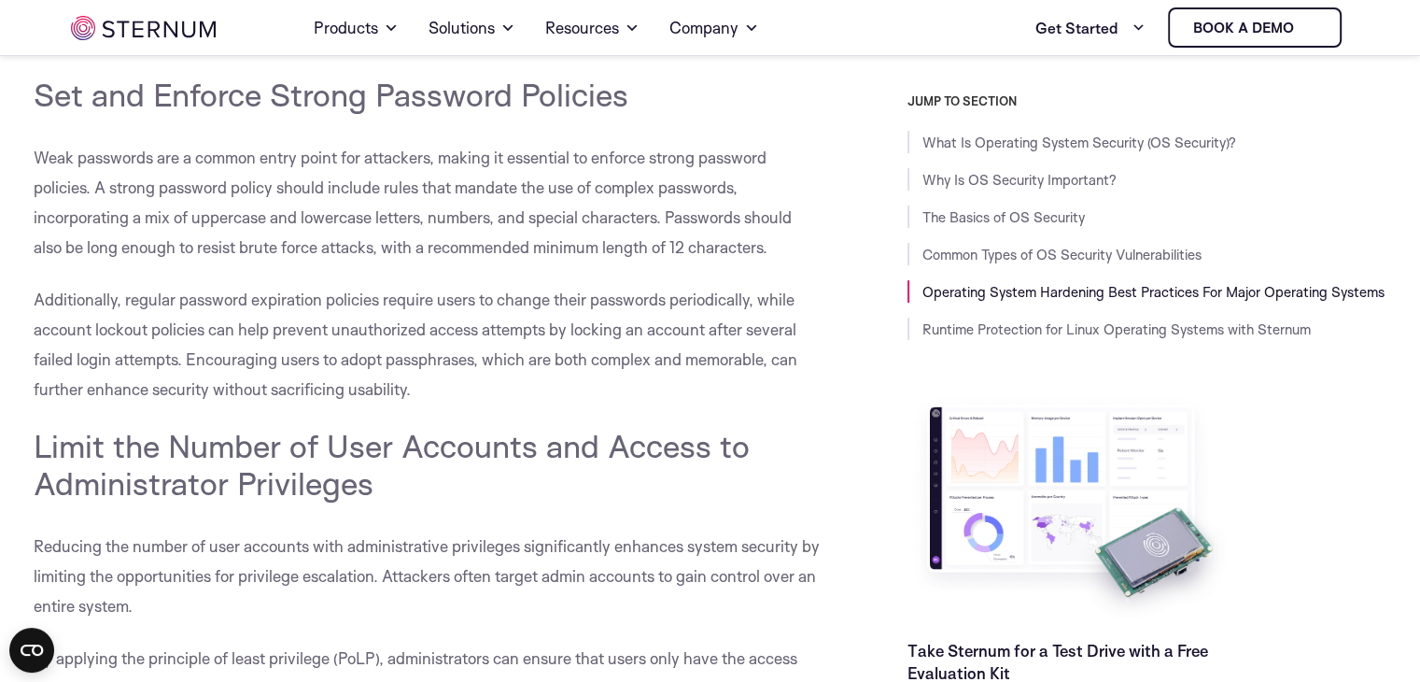
scroll to position [7734, 0]
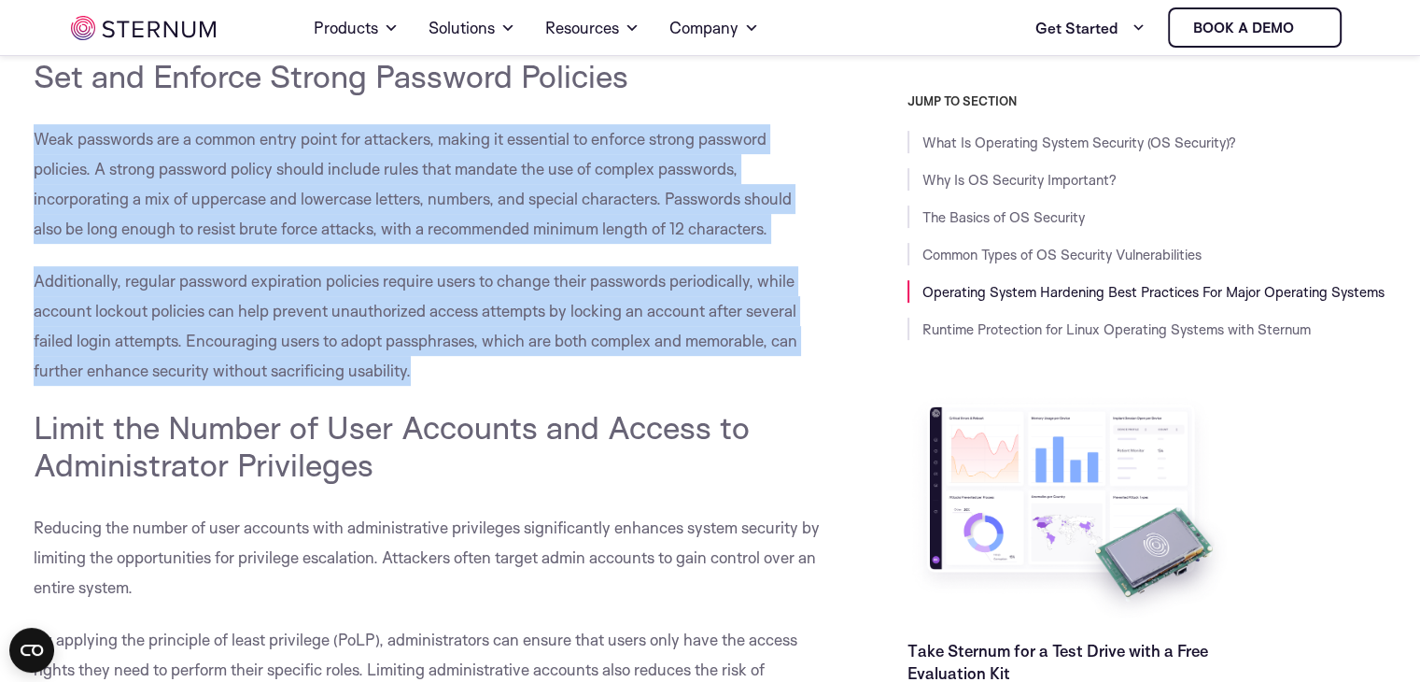
drag, startPoint x: 34, startPoint y: 134, endPoint x: 440, endPoint y: 373, distance: 471.7
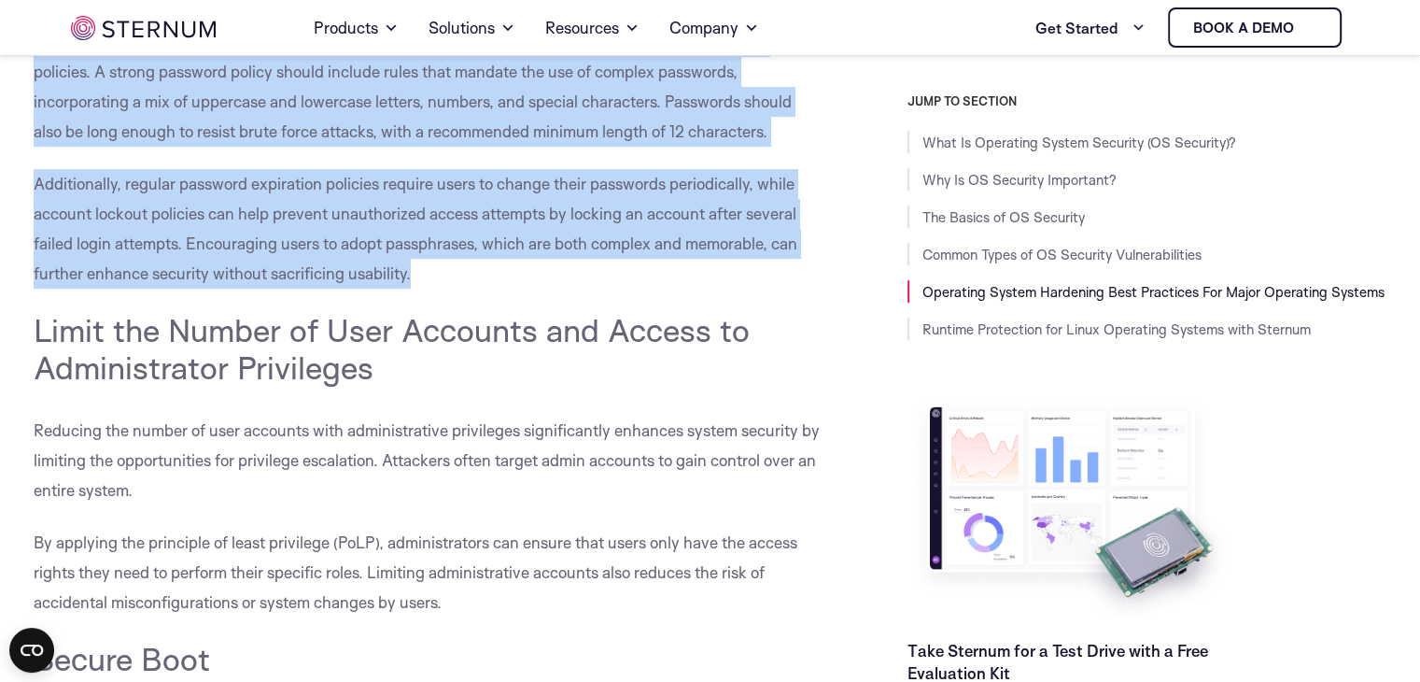
scroll to position [7828, 0]
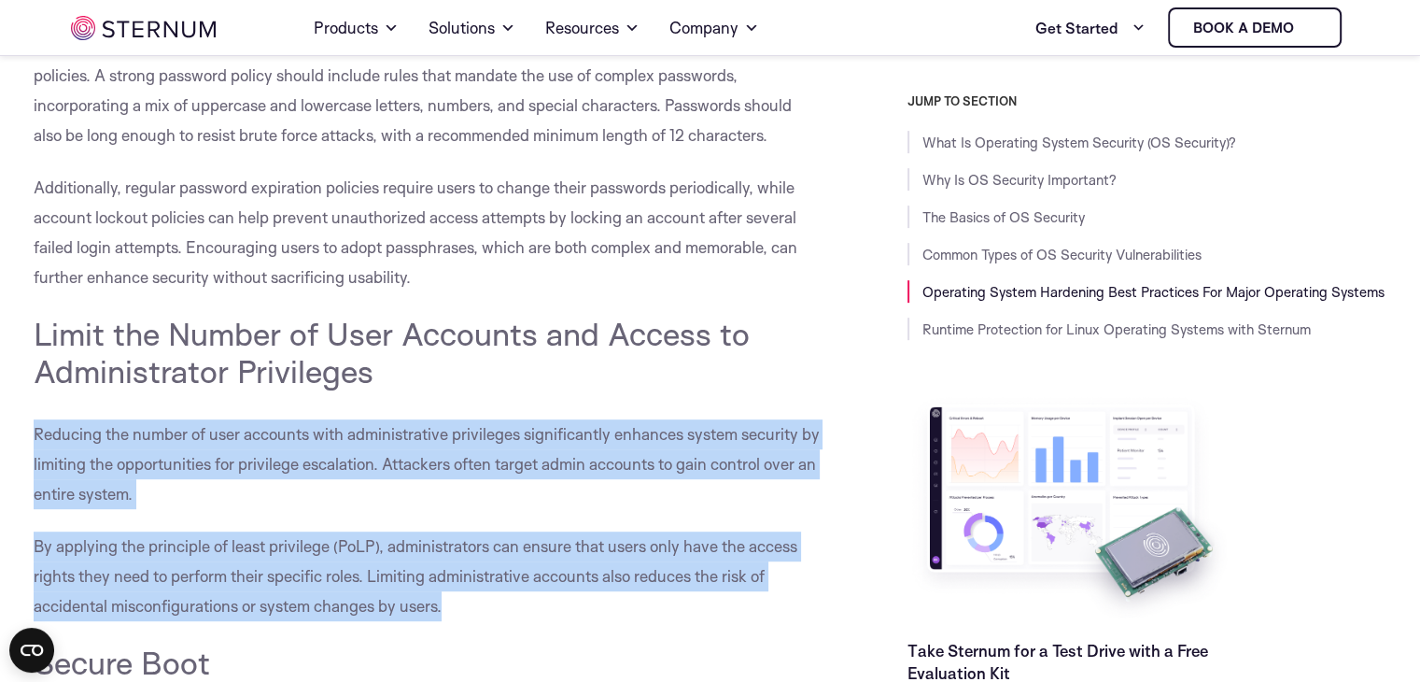
drag, startPoint x: 34, startPoint y: 433, endPoint x: 470, endPoint y: 597, distance: 465.6
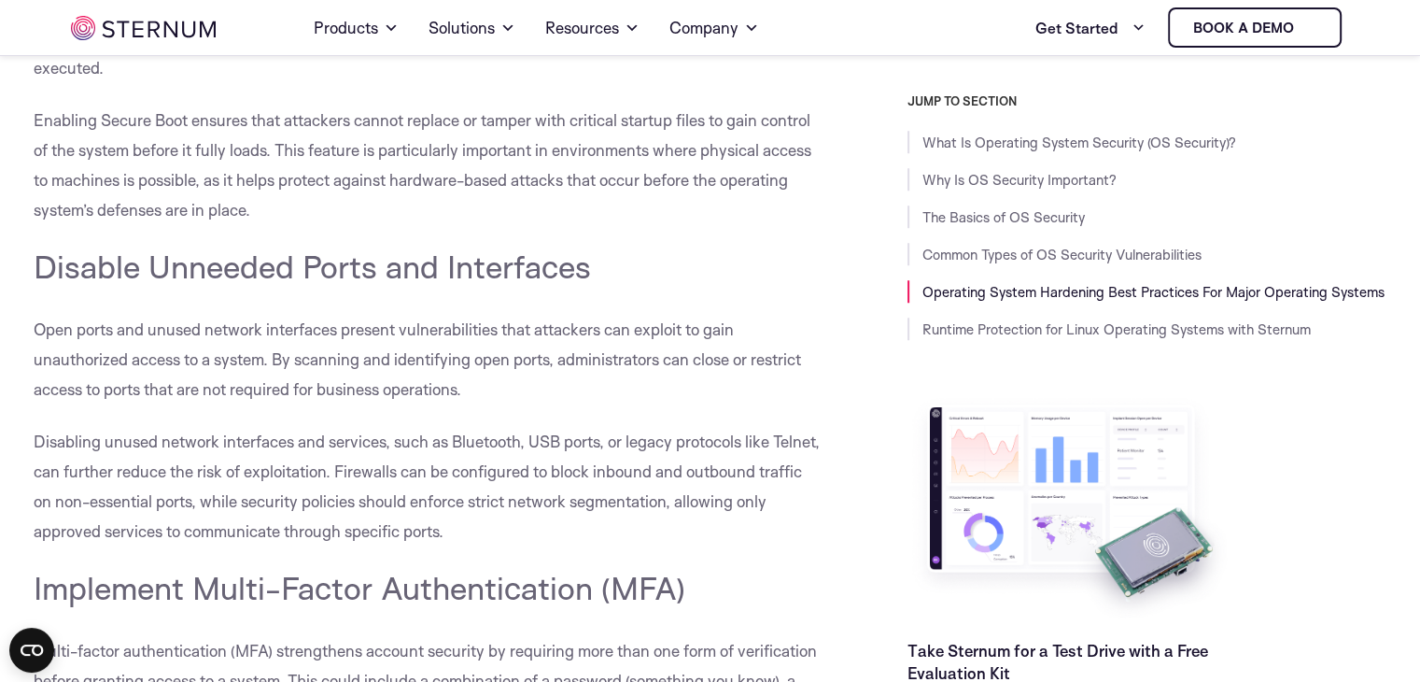
scroll to position [8761, 0]
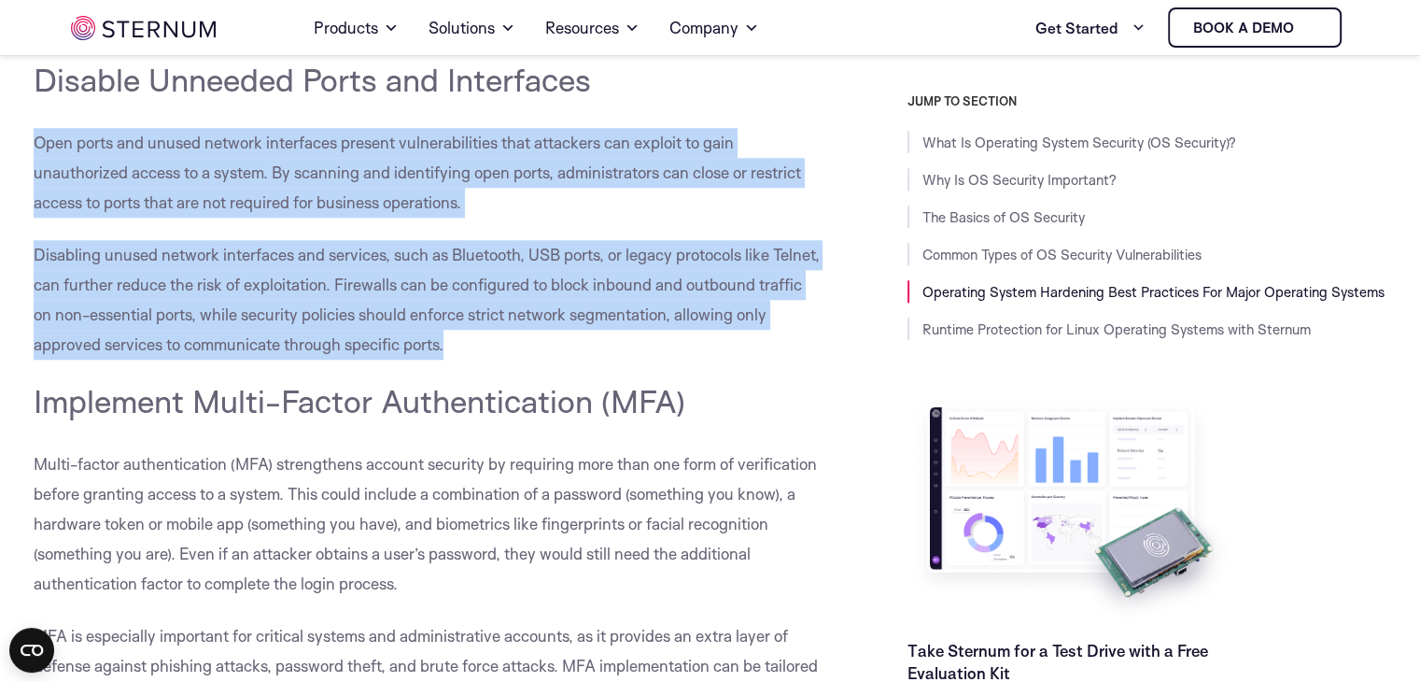
drag, startPoint x: 35, startPoint y: 139, endPoint x: 471, endPoint y: 349, distance: 484.0
click at [471, 349] on div "What Is Operating System Security (OS Security)? Operating system security, or …" at bounding box center [429, 489] width 790 height 17473
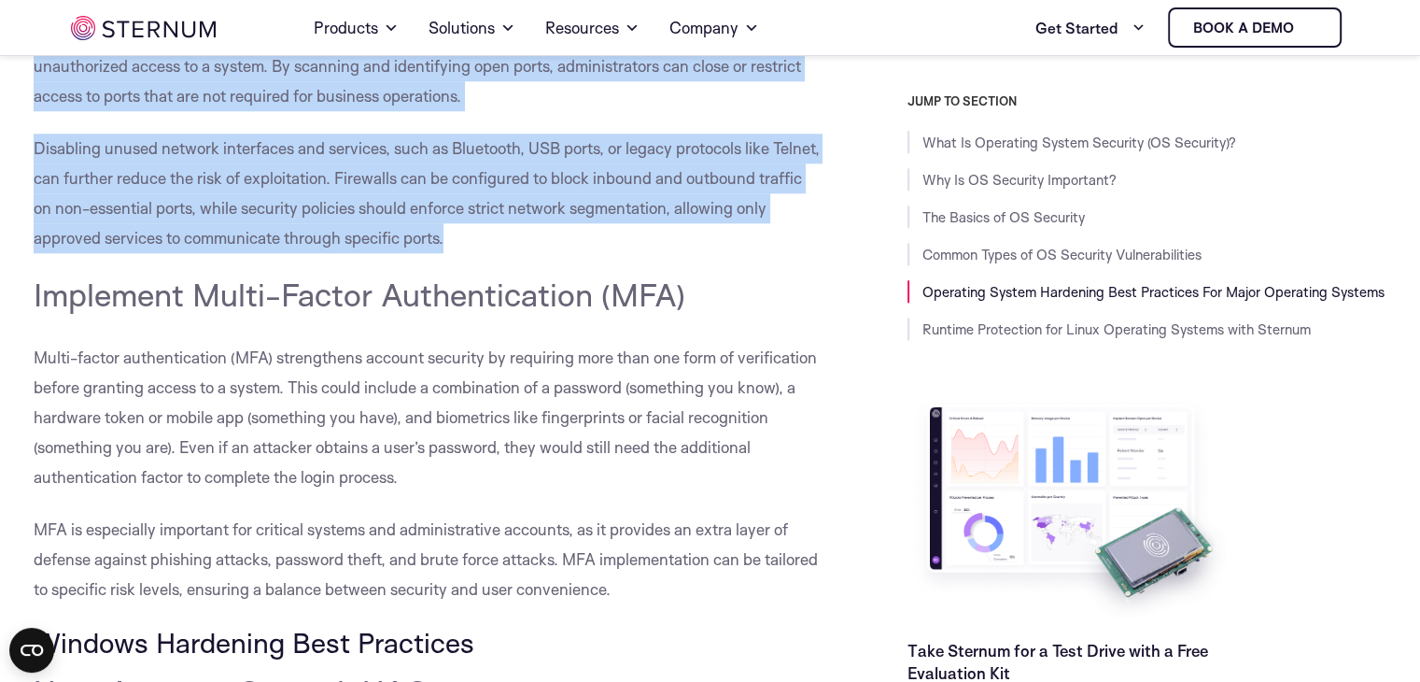
scroll to position [9042, 0]
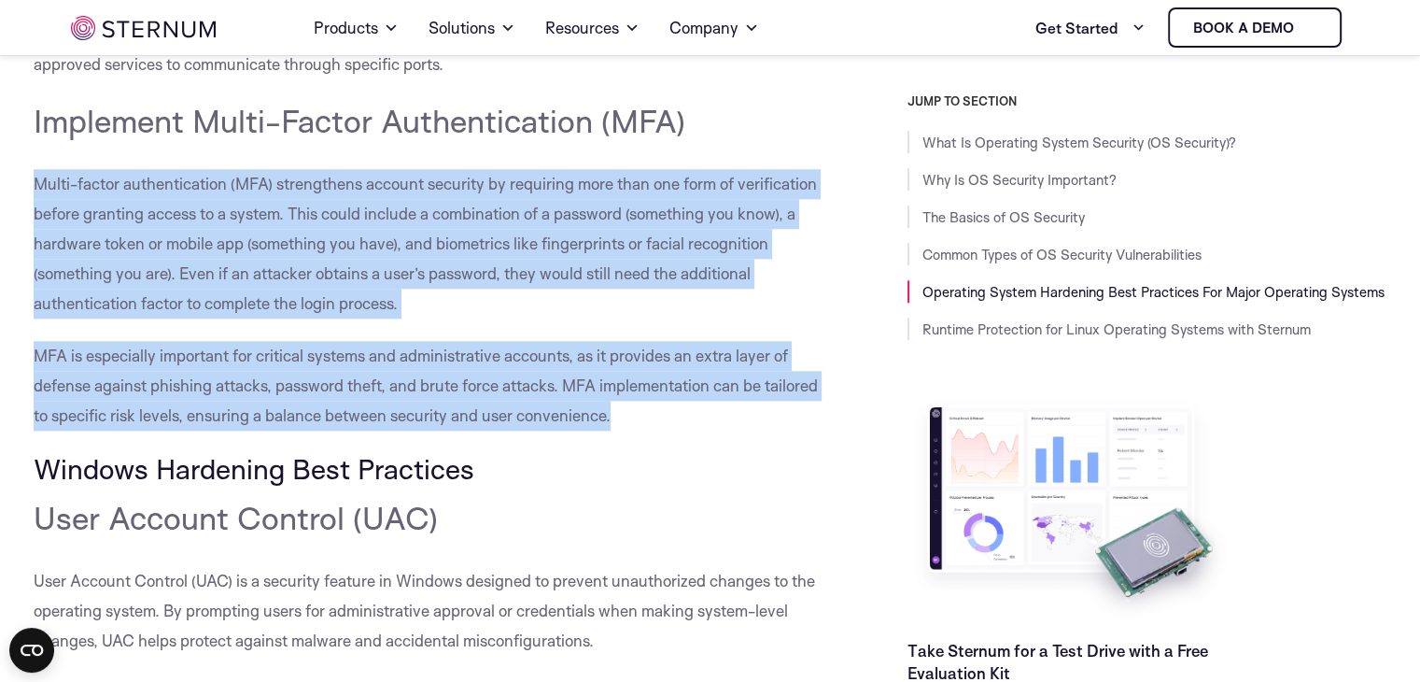
drag, startPoint x: 36, startPoint y: 185, endPoint x: 691, endPoint y: 417, distance: 694.6
click at [691, 417] on div "What Is Operating System Security (OS Security)? Operating system security, or …" at bounding box center [429, 209] width 790 height 17473
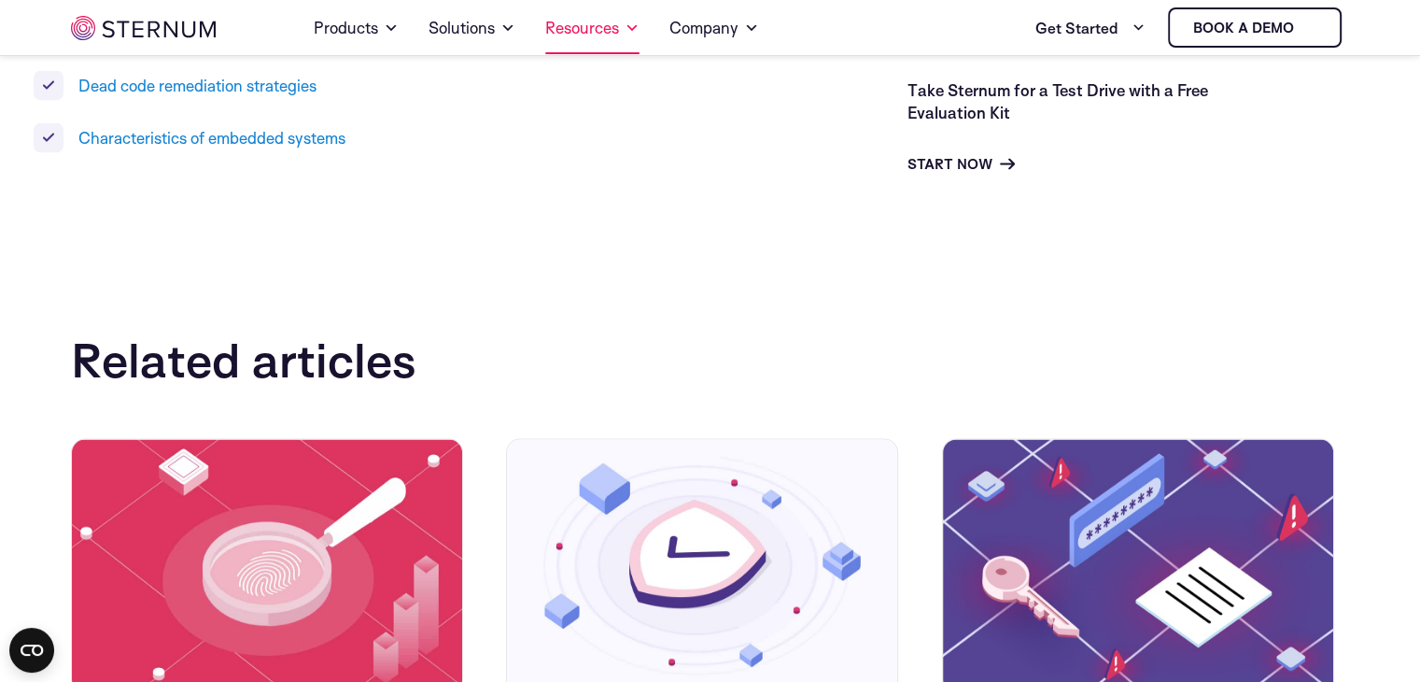
scroll to position [17818, 0]
